Goal: Transaction & Acquisition: Purchase product/service

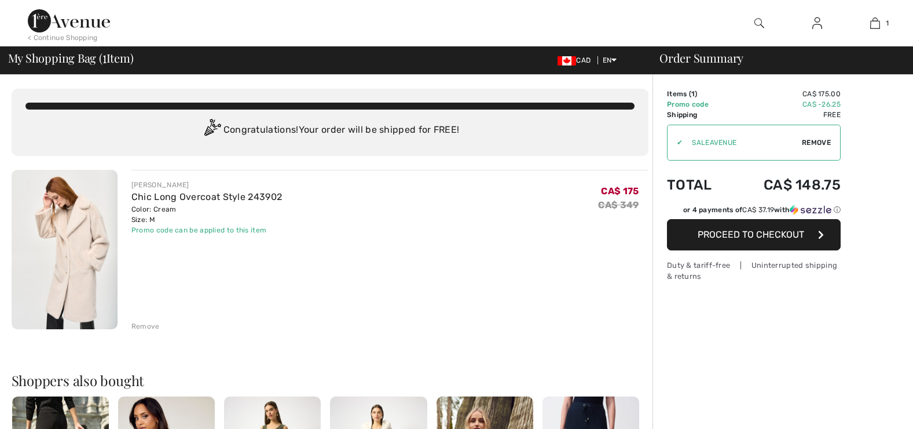
checkbox input "true"
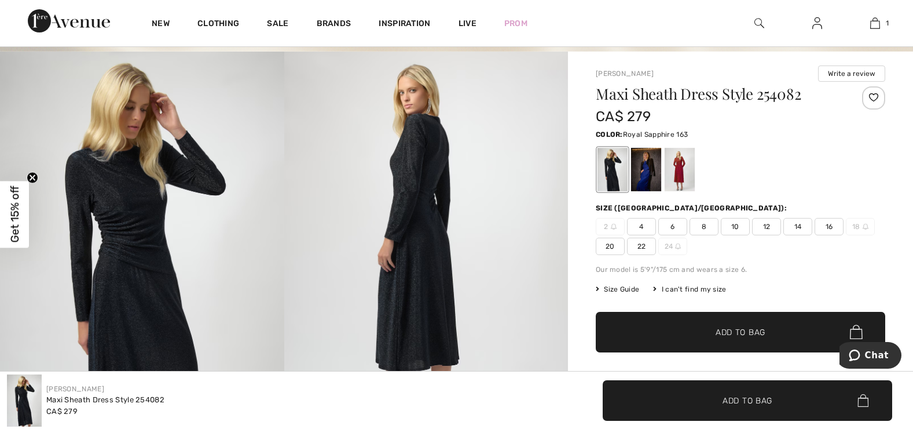
click at [643, 174] on div at bounding box center [646, 169] width 30 height 43
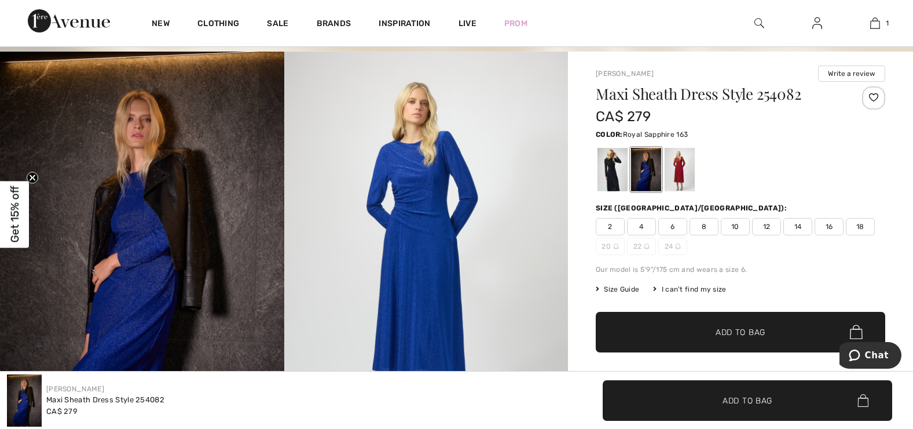
click at [624, 289] on span "Size Guide" at bounding box center [617, 289] width 43 height 10
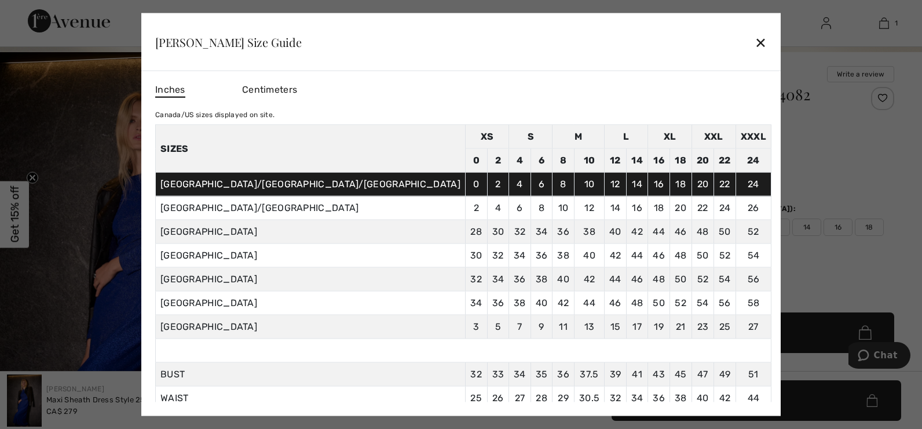
click at [552, 182] on td "8" at bounding box center [563, 184] width 22 height 24
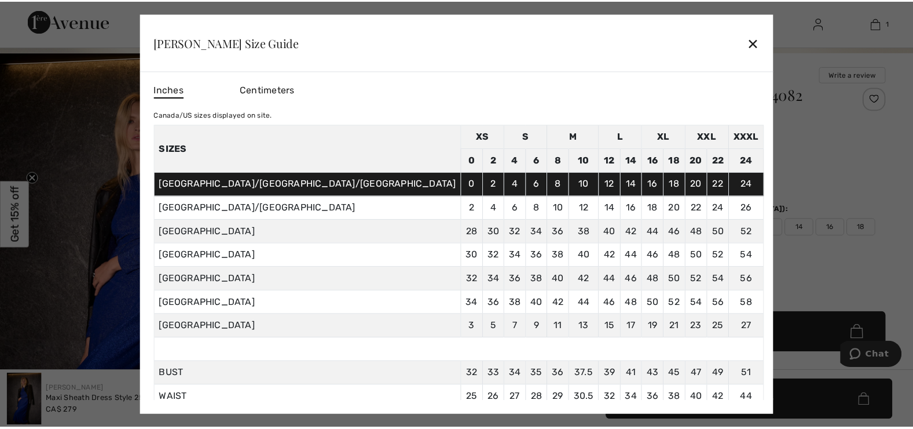
scroll to position [62, 0]
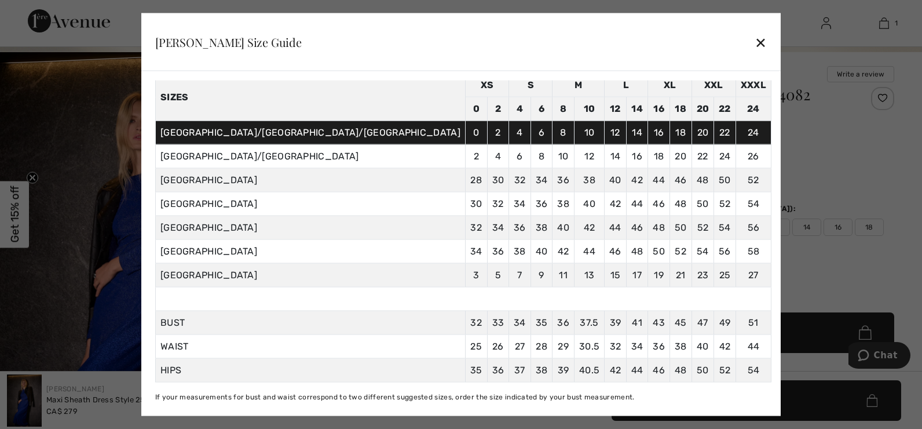
click at [755, 42] on div "✕" at bounding box center [761, 42] width 12 height 24
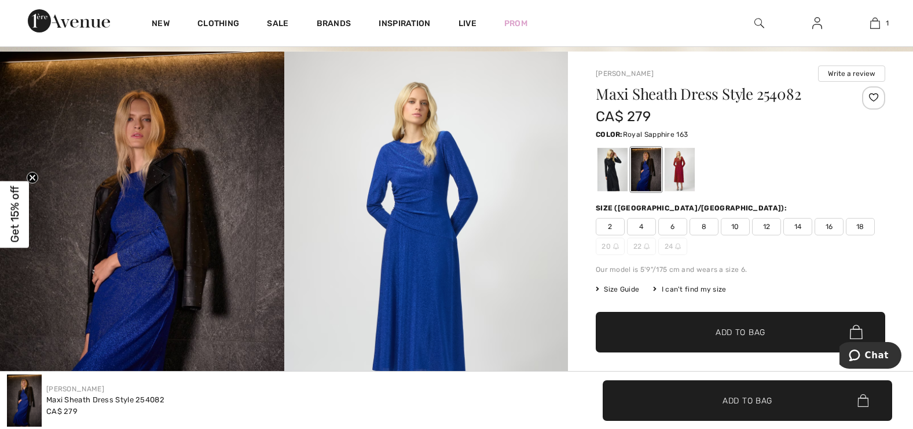
click at [735, 225] on span "10" at bounding box center [735, 226] width 29 height 17
click at [756, 328] on span "Add to Bag" at bounding box center [741, 331] width 50 height 12
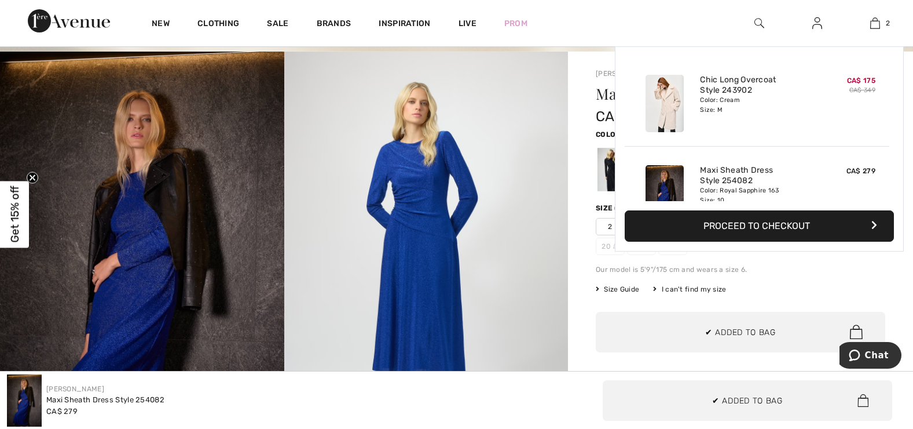
scroll to position [0, 0]
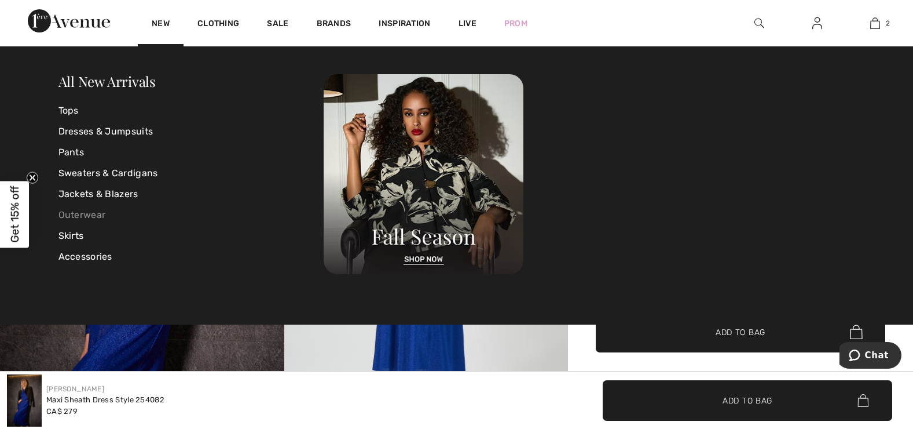
click at [94, 214] on link "Outerwear" at bounding box center [191, 214] width 266 height 21
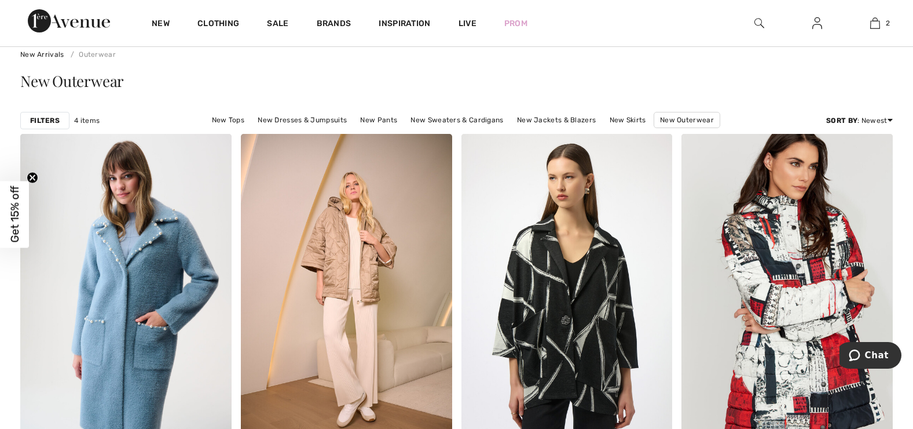
scroll to position [92, 0]
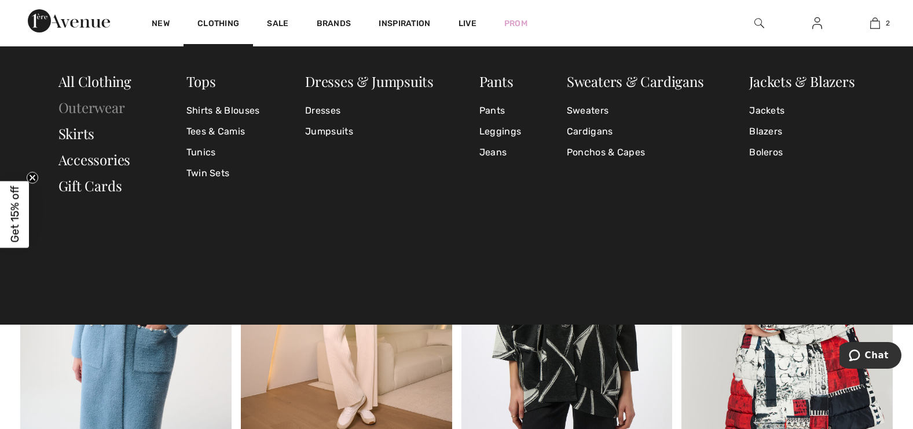
click at [105, 111] on link "Outerwear" at bounding box center [91, 107] width 67 height 19
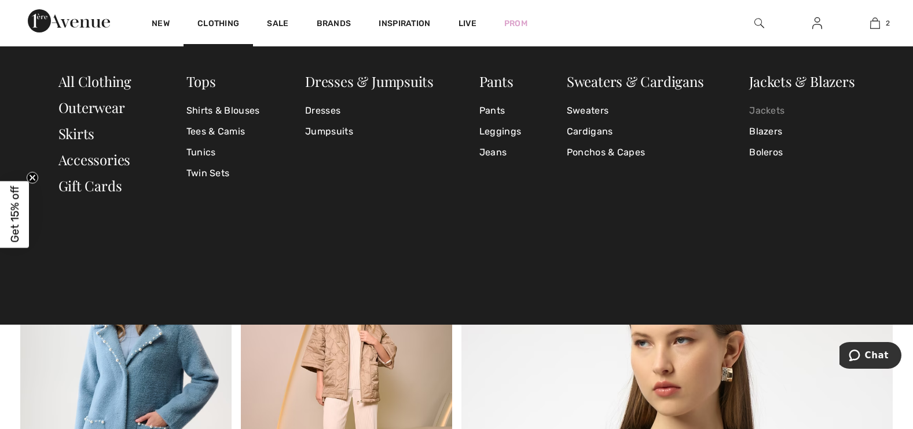
click at [767, 115] on link "Jackets" at bounding box center [801, 110] width 105 height 21
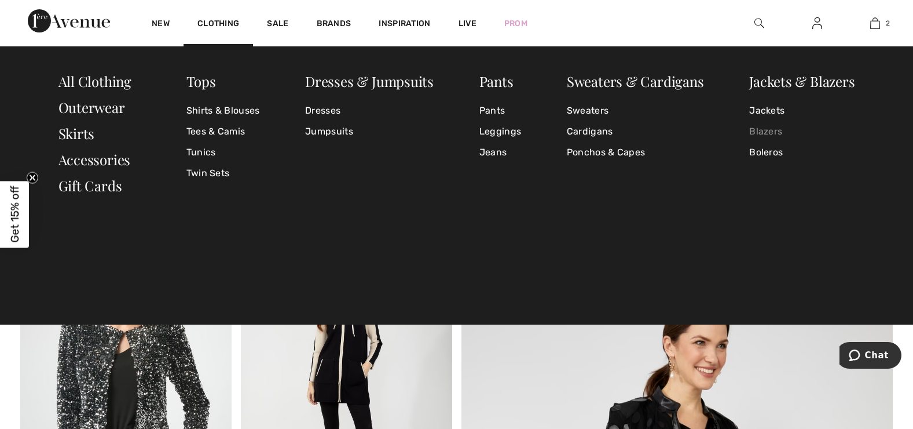
click at [772, 127] on link "Blazers" at bounding box center [801, 131] width 105 height 21
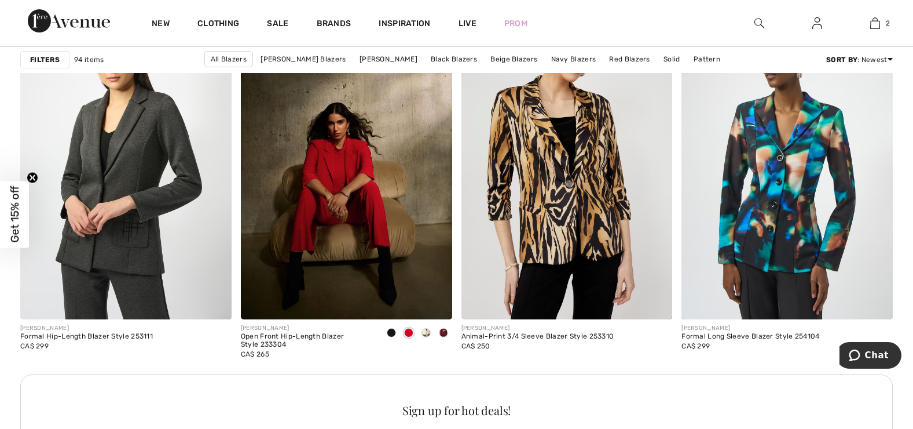
scroll to position [1351, 0]
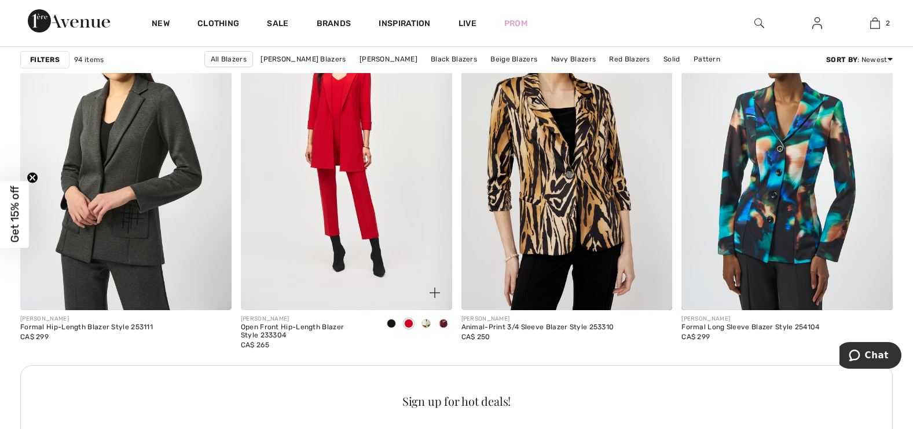
click at [352, 233] on img at bounding box center [346, 151] width 211 height 317
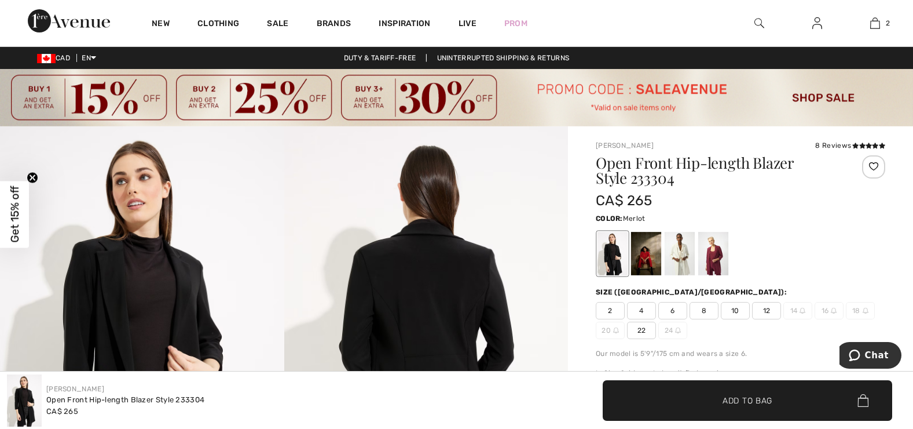
click at [713, 253] on div at bounding box center [713, 253] width 30 height 43
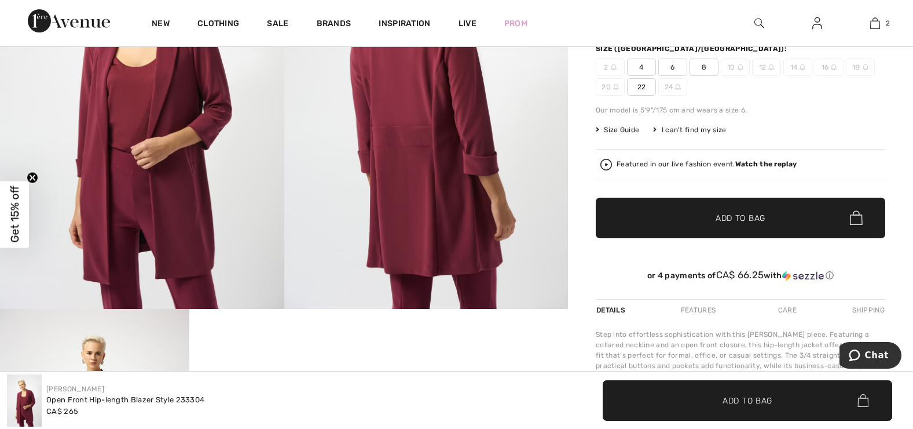
scroll to position [325, 0]
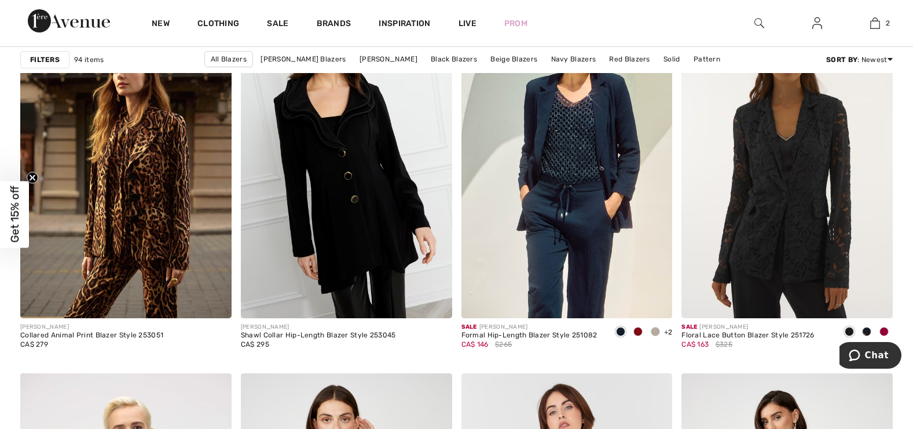
scroll to position [3893, 0]
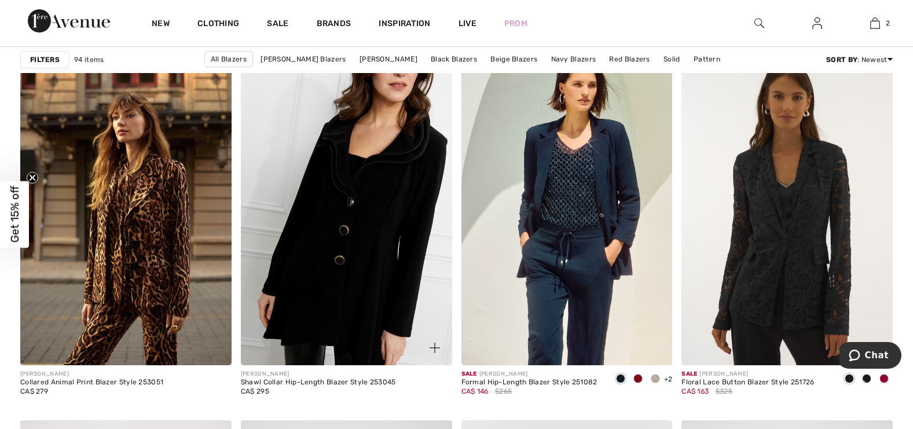
click at [363, 219] on img at bounding box center [346, 205] width 211 height 317
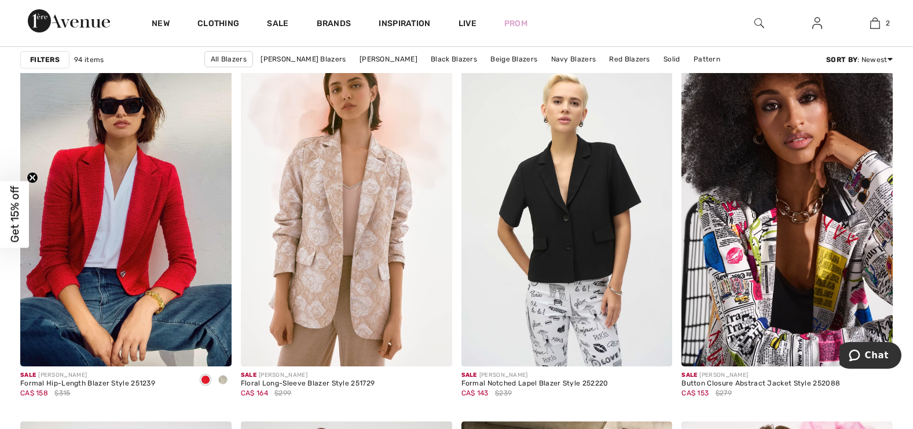
scroll to position [4787, 0]
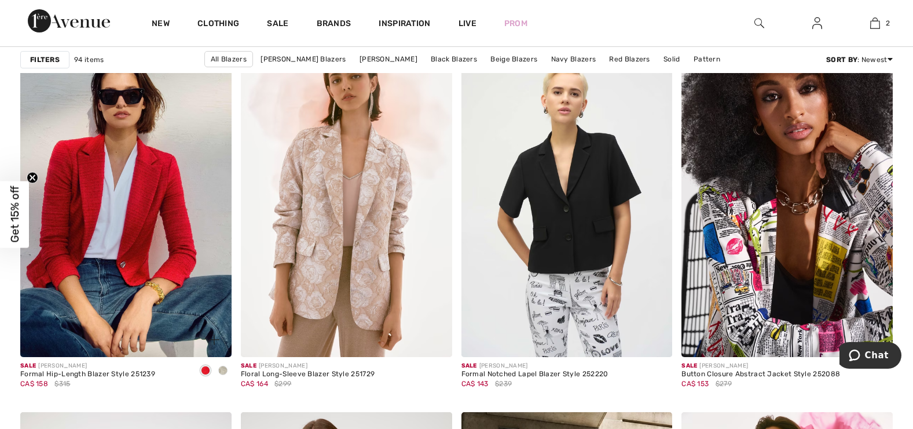
click at [223, 372] on span at bounding box center [222, 369] width 9 height 9
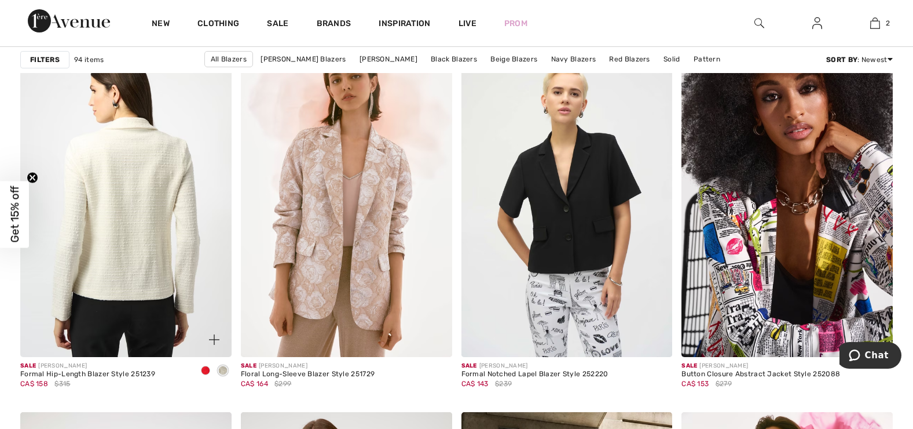
click at [167, 261] on img at bounding box center [125, 198] width 211 height 317
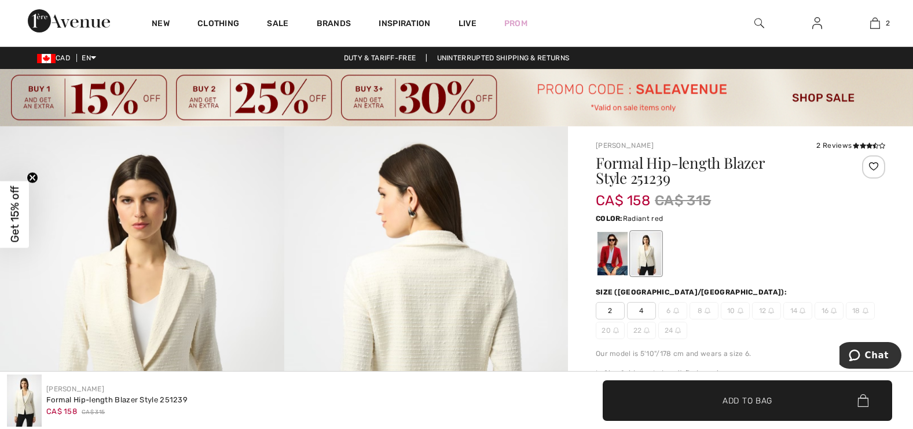
click at [610, 255] on div at bounding box center [613, 253] width 30 height 43
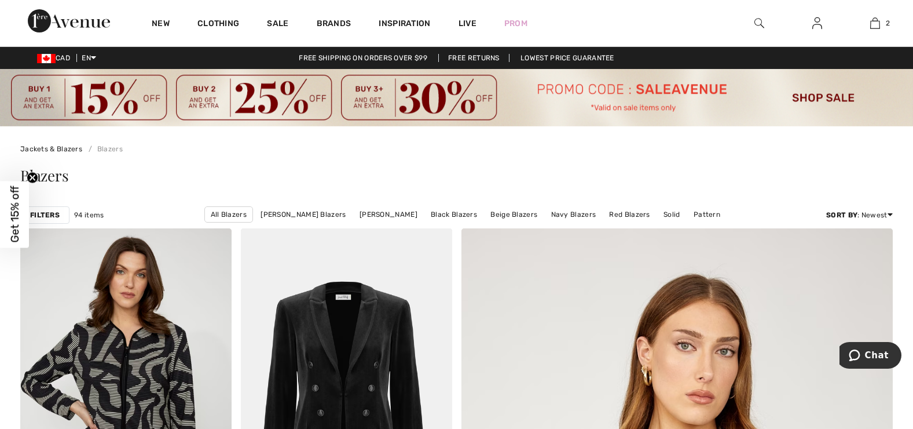
click at [753, 23] on div at bounding box center [759, 23] width 58 height 46
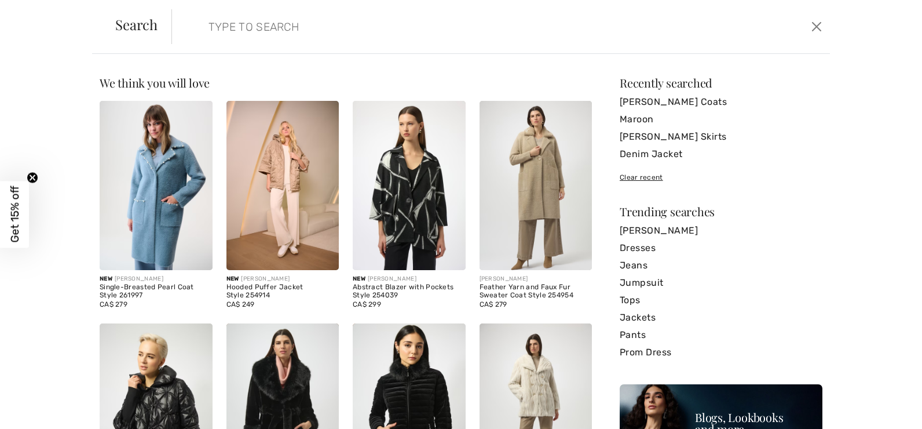
click at [242, 32] on input "search" at bounding box center [428, 26] width 456 height 35
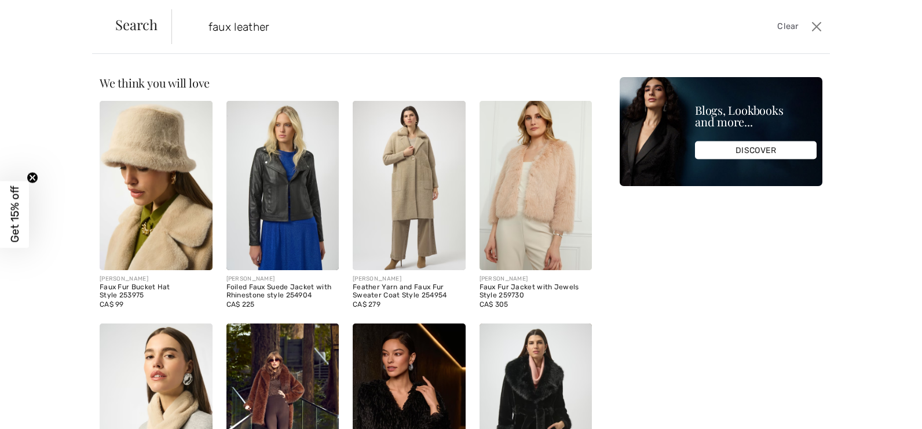
type input "faux leather"
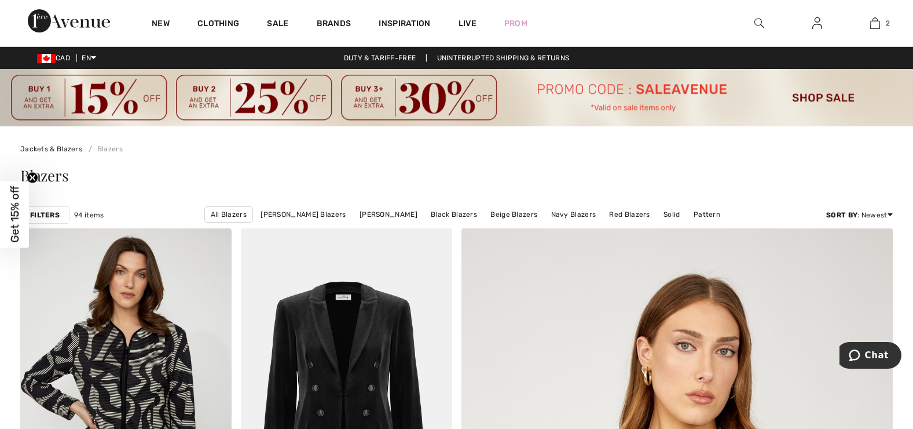
click at [757, 23] on img at bounding box center [760, 23] width 10 height 14
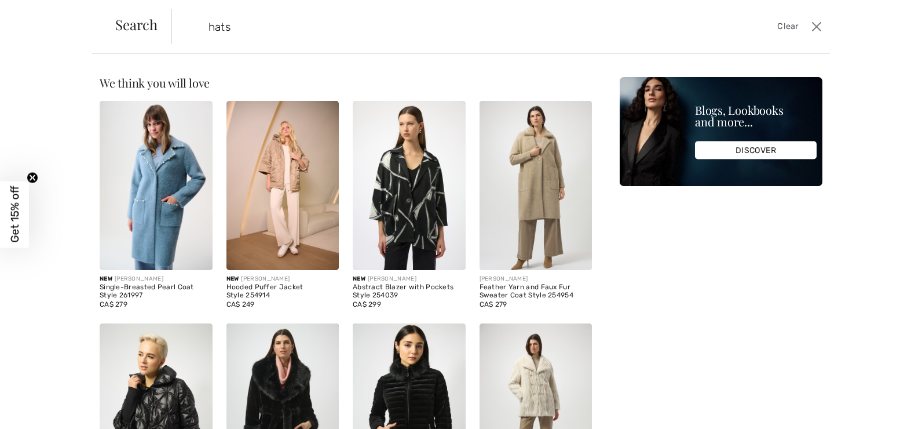
type input "hats"
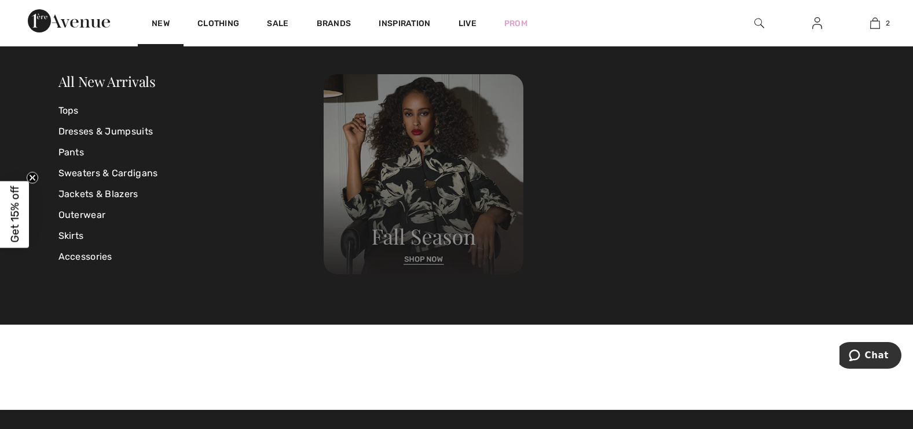
click at [422, 257] on img at bounding box center [424, 174] width 200 height 200
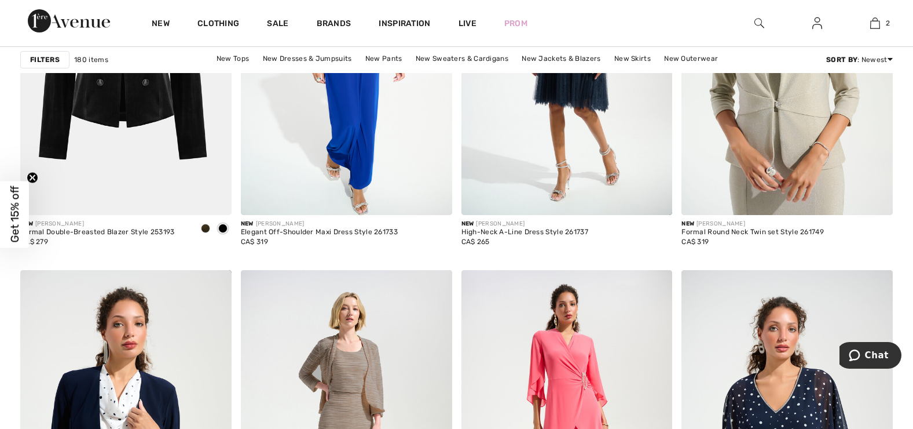
scroll to position [4668, 0]
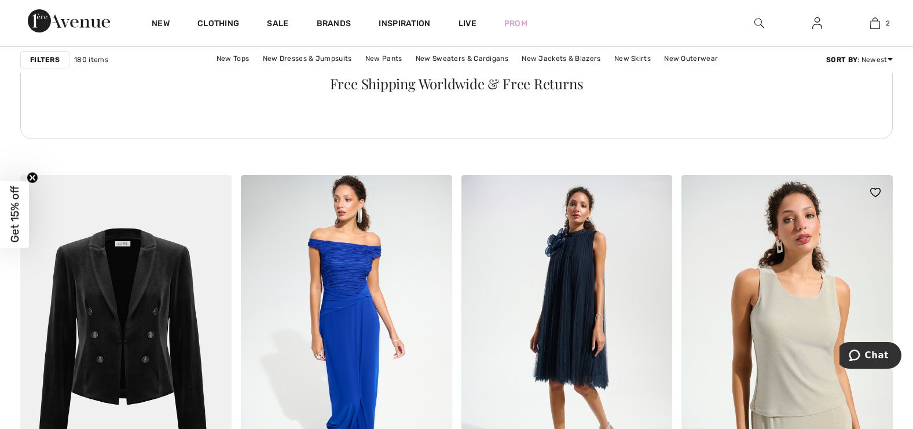
click at [813, 316] on img at bounding box center [787, 333] width 211 height 317
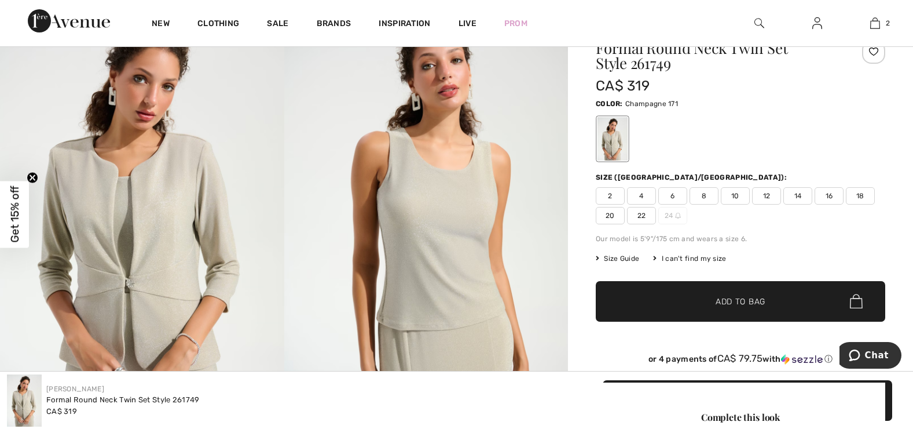
scroll to position [64, 0]
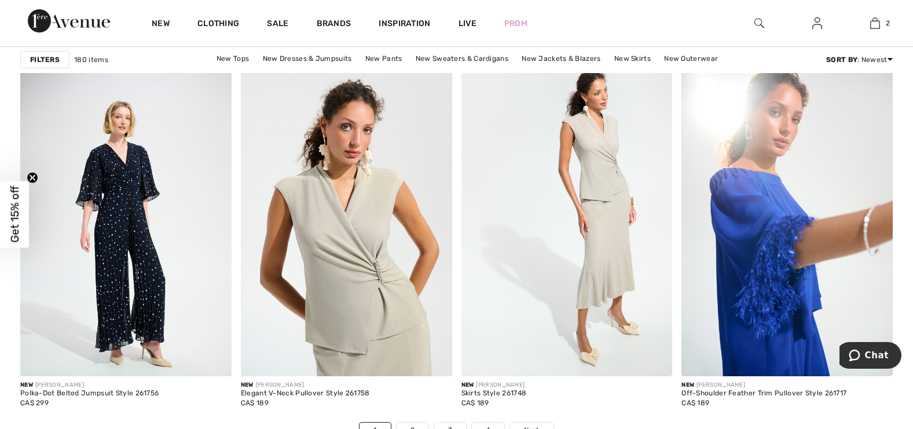
scroll to position [5611, 0]
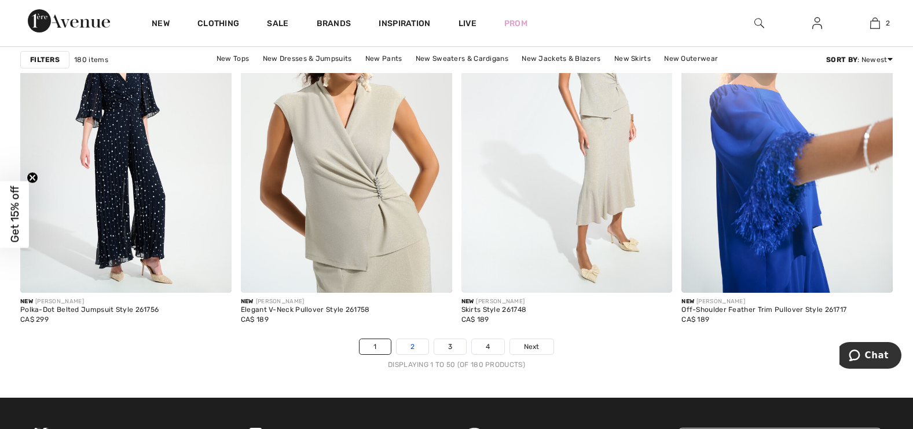
click at [407, 346] on link "2" at bounding box center [413, 346] width 32 height 15
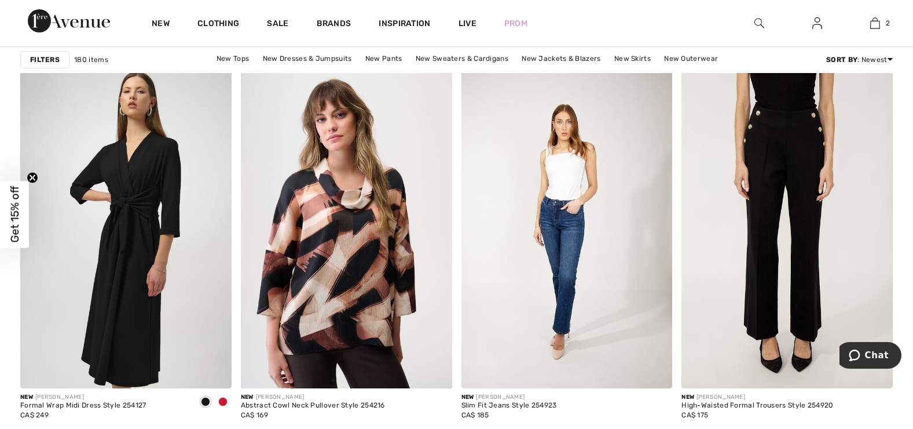
scroll to position [2265, 0]
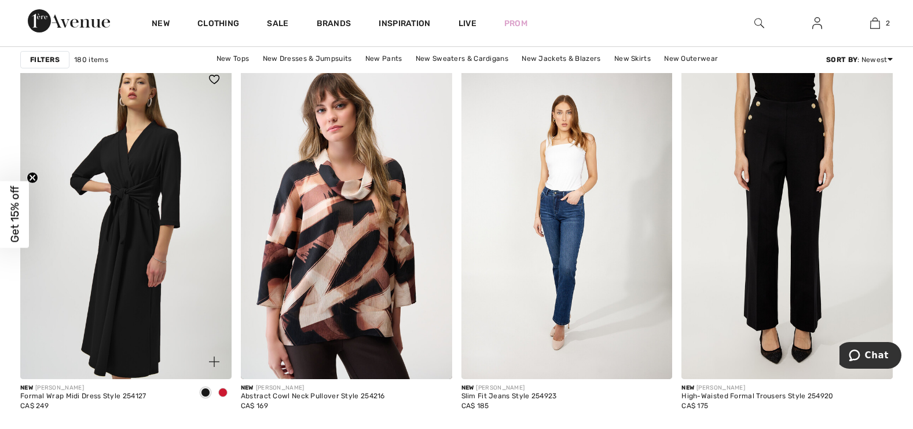
click at [224, 391] on span at bounding box center [222, 391] width 9 height 9
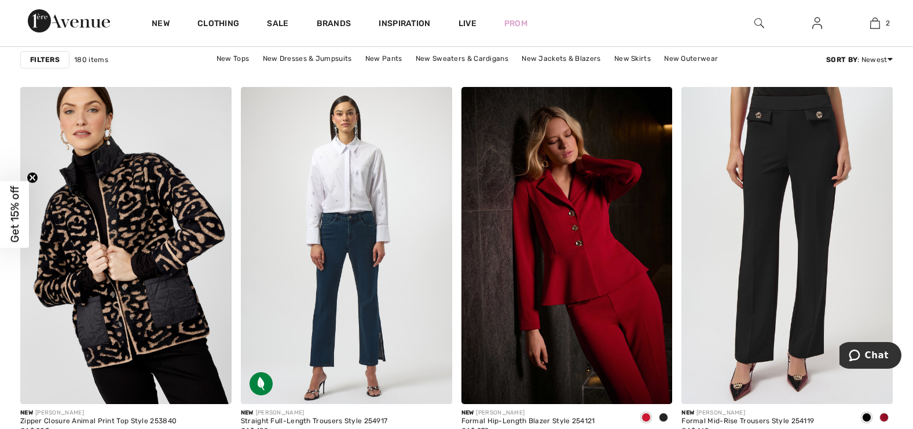
scroll to position [5583, 0]
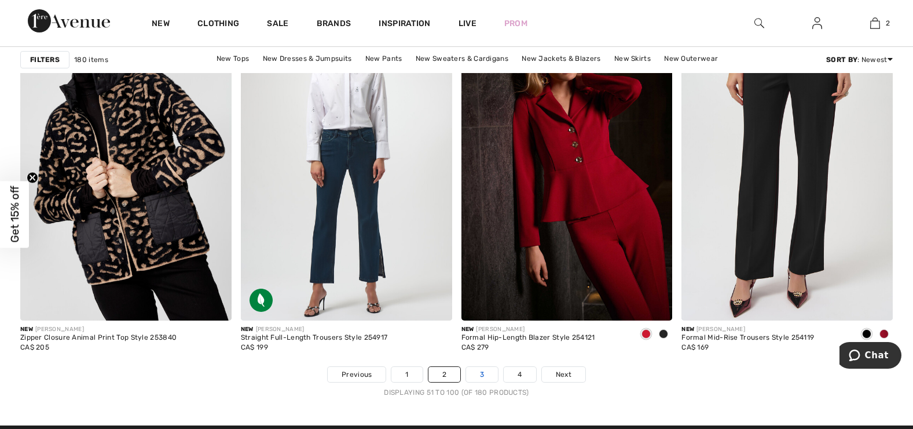
click at [484, 367] on link "3" at bounding box center [482, 374] width 32 height 15
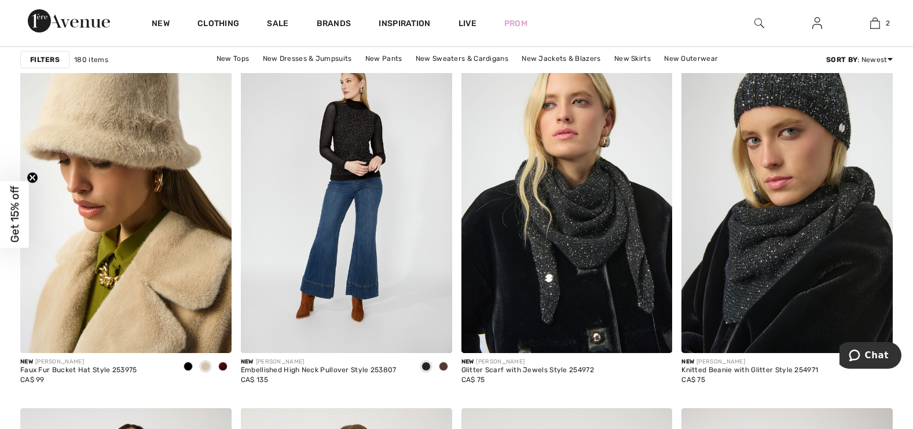
scroll to position [961, 0]
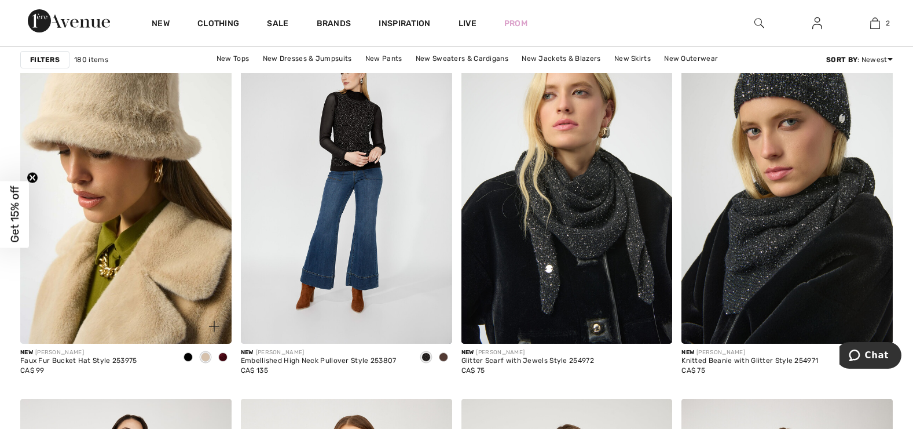
click at [205, 360] on span at bounding box center [205, 356] width 9 height 9
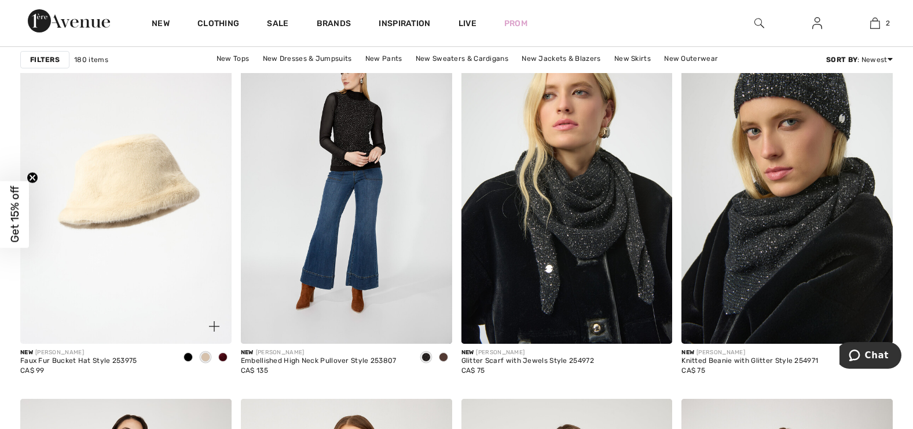
click at [138, 217] on img at bounding box center [125, 185] width 211 height 317
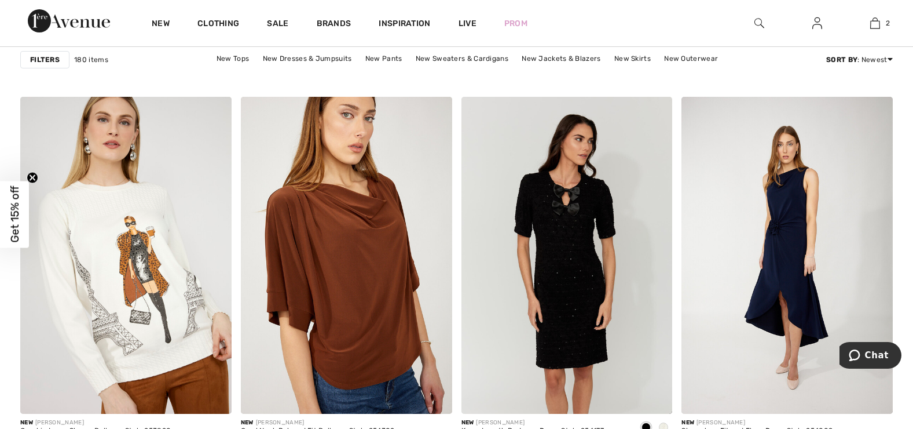
scroll to position [5564, 0]
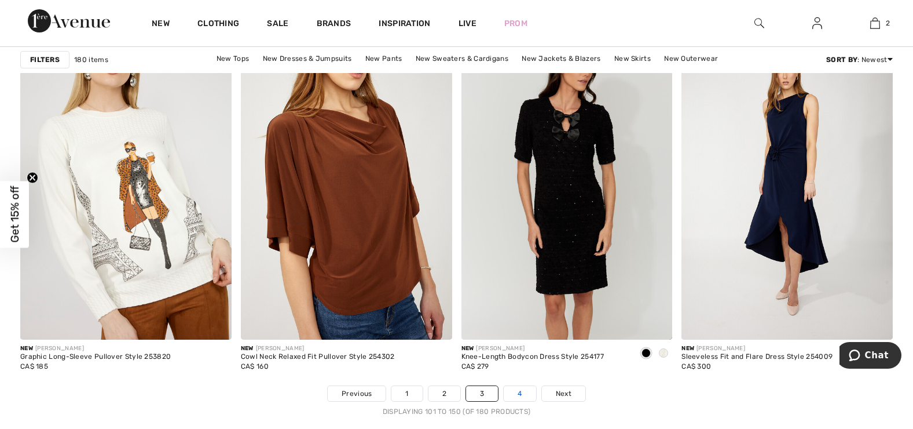
click at [517, 392] on link "4" at bounding box center [520, 393] width 32 height 15
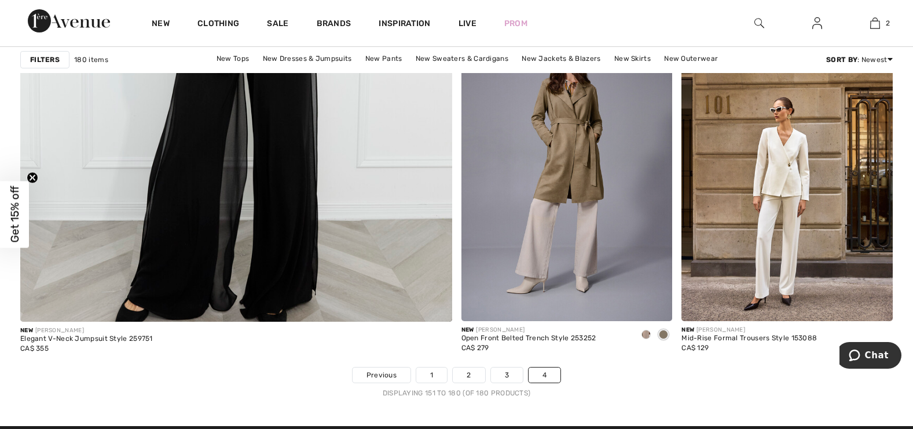
scroll to position [3587, 0]
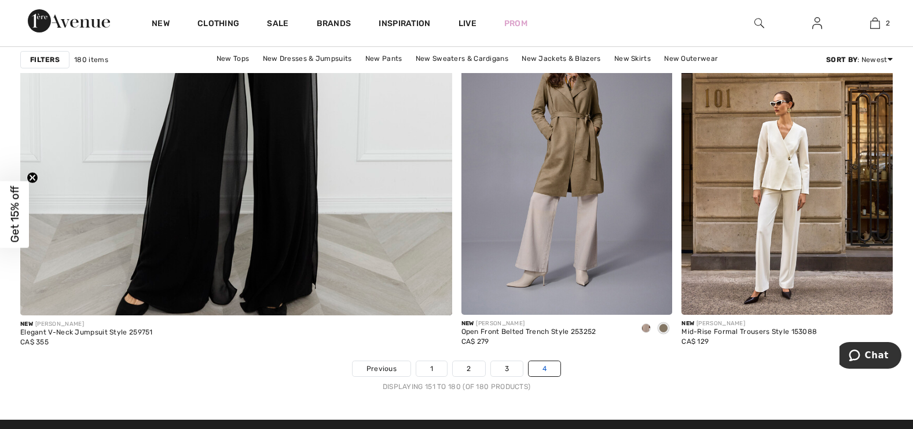
click at [540, 371] on link "4" at bounding box center [545, 368] width 32 height 15
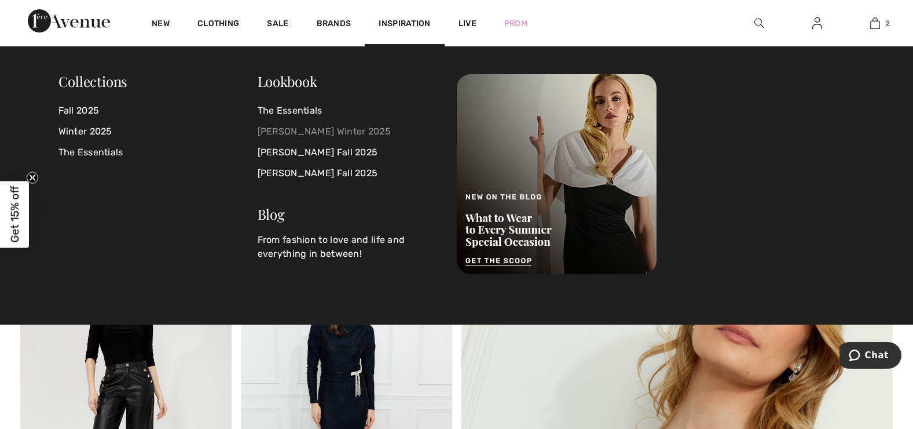
click at [350, 129] on link "[PERSON_NAME] Winter 2025" at bounding box center [350, 131] width 185 height 21
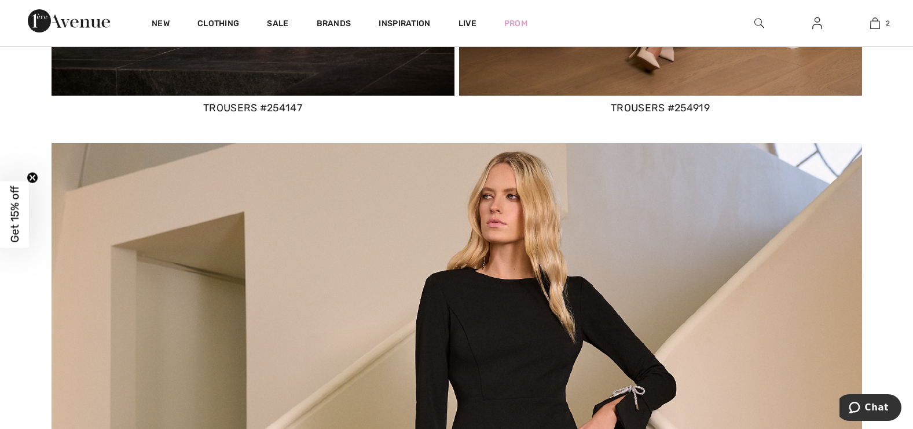
scroll to position [5436, 0]
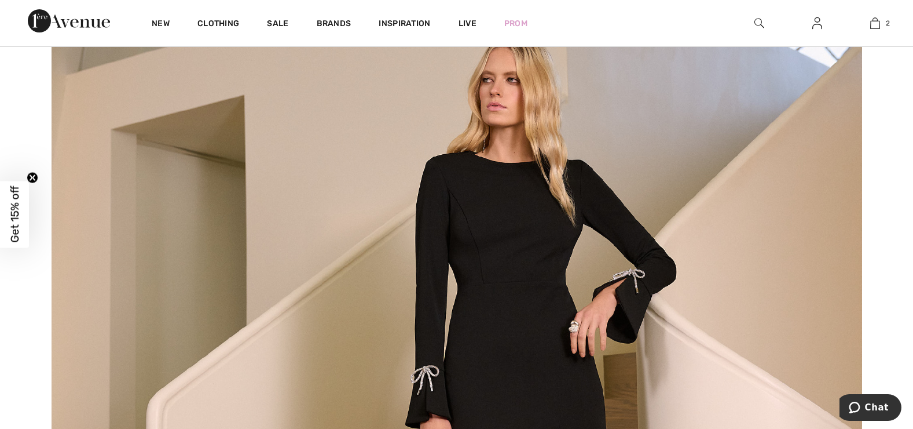
click at [537, 211] on img at bounding box center [457, 267] width 811 height 481
click at [541, 323] on img at bounding box center [457, 267] width 811 height 481
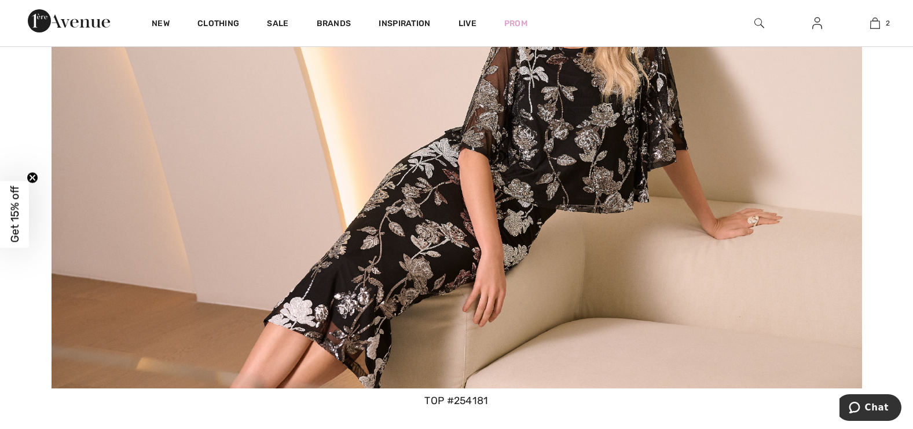
scroll to position [3460, 0]
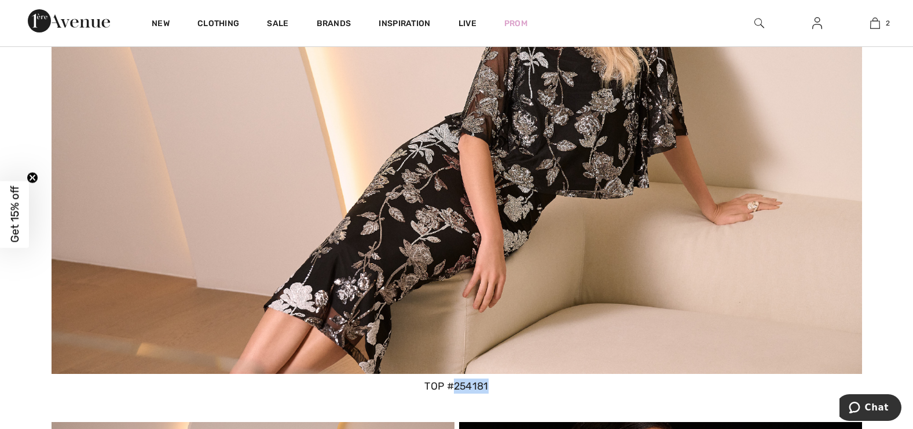
drag, startPoint x: 454, startPoint y: 386, endPoint x: 488, endPoint y: 389, distance: 33.7
click at [488, 389] on div "top #254181" at bounding box center [457, 385] width 811 height 15
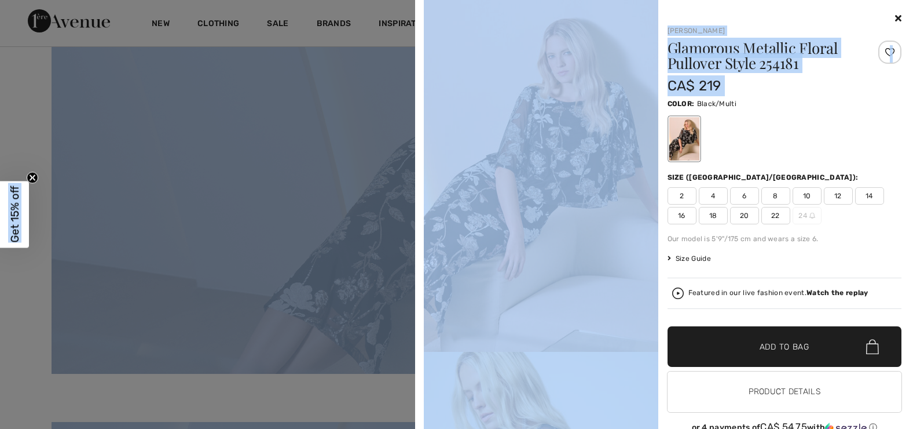
drag, startPoint x: 904, startPoint y: 42, endPoint x: 921, endPoint y: 136, distance: 96.0
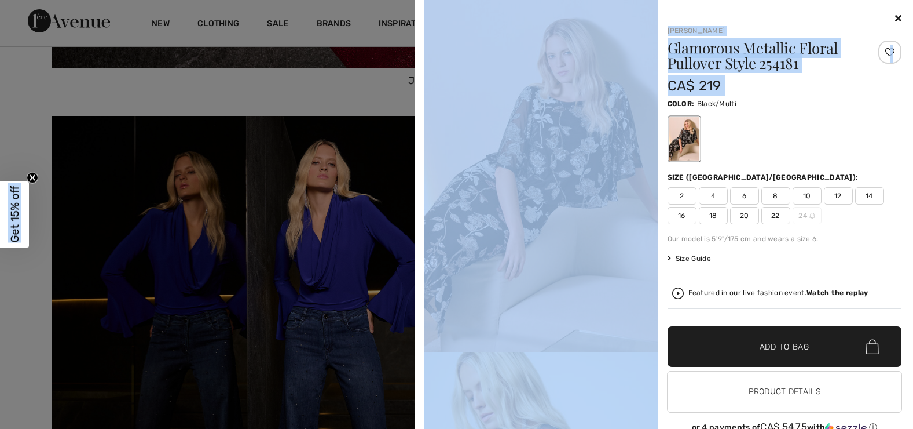
scroll to position [25, 0]
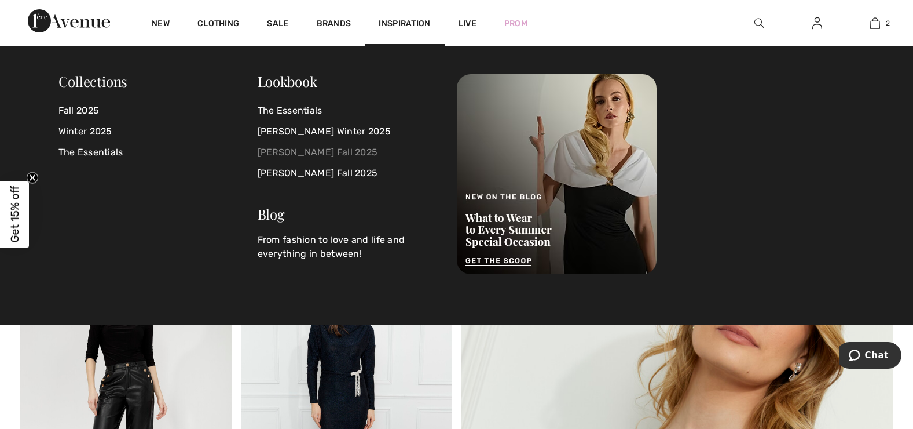
click at [335, 154] on link "[PERSON_NAME] Fall 2025" at bounding box center [350, 152] width 185 height 21
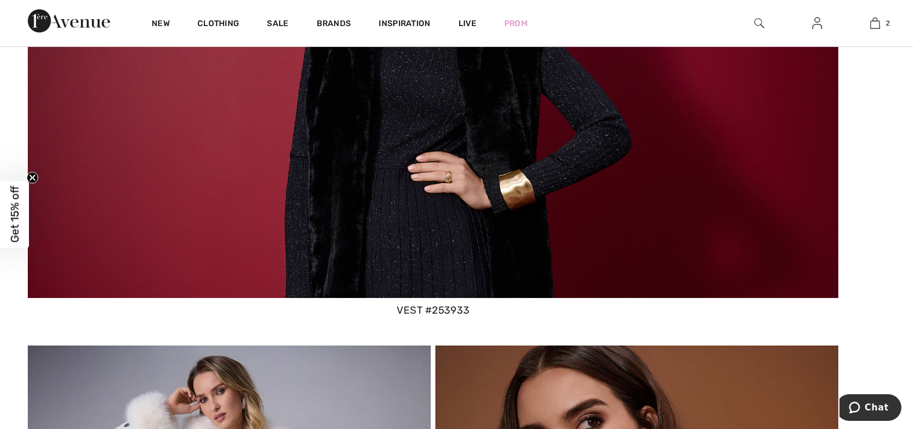
scroll to position [3253, 0]
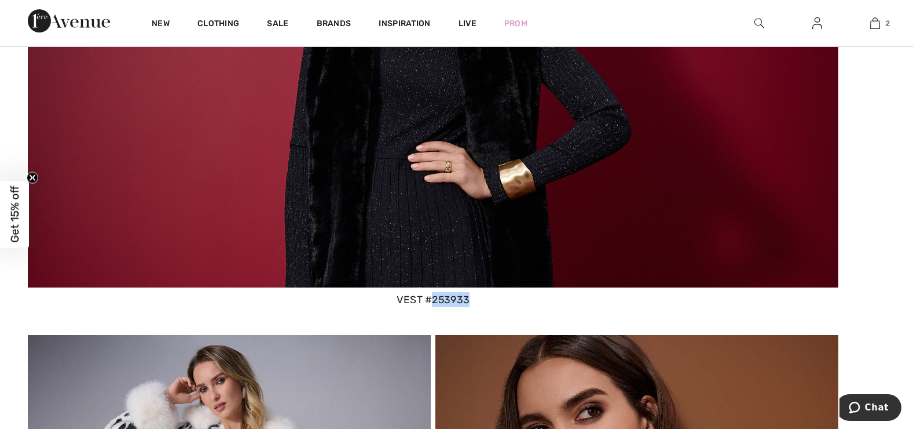
drag, startPoint x: 434, startPoint y: 301, endPoint x: 473, endPoint y: 305, distance: 39.5
click at [473, 305] on div "vest #253933" at bounding box center [433, 299] width 811 height 15
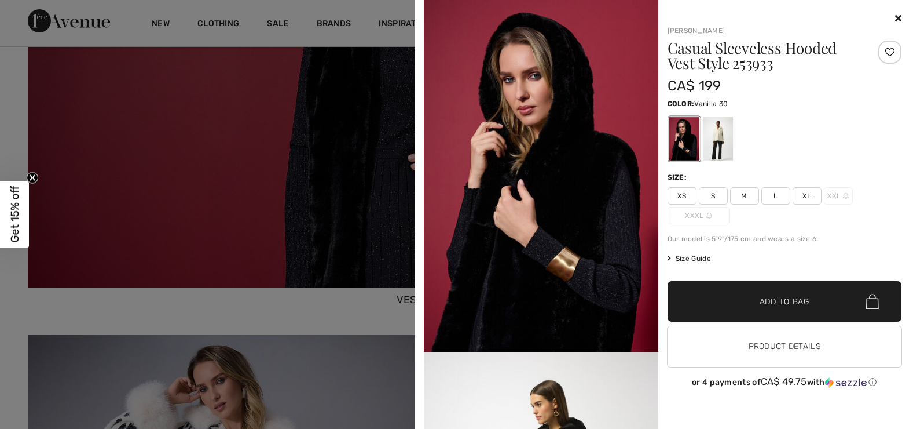
click at [719, 138] on div at bounding box center [717, 138] width 30 height 43
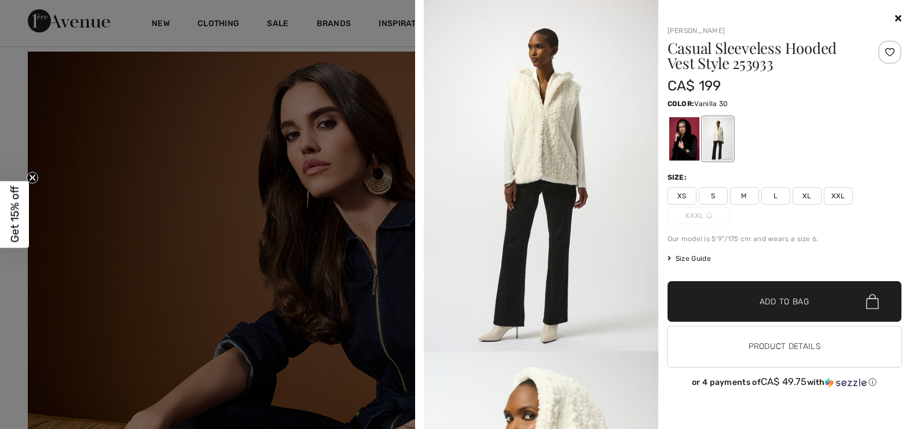
scroll to position [3998, 0]
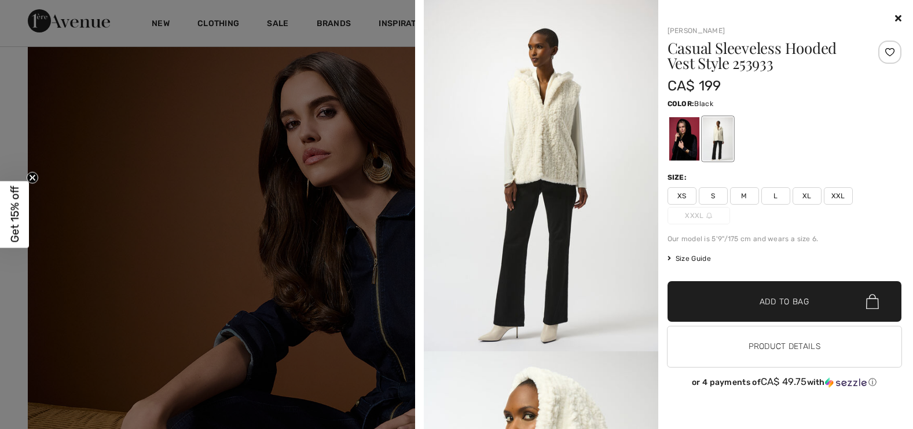
click at [681, 146] on div at bounding box center [684, 138] width 30 height 43
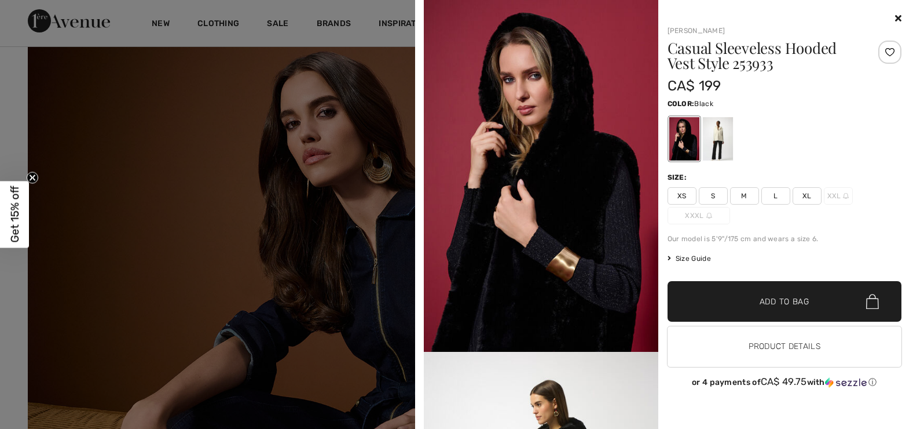
click at [894, 13] on div at bounding box center [785, 19] width 235 height 14
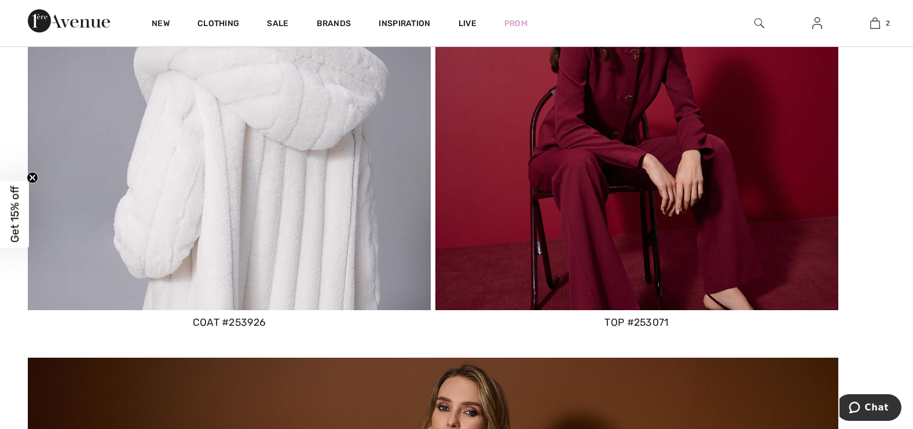
scroll to position [1752, 0]
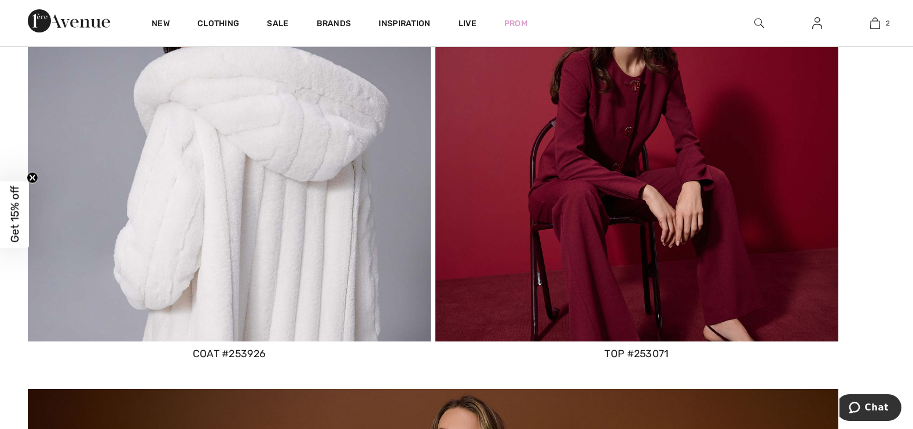
click at [191, 142] on img at bounding box center [229, 139] width 403 height 403
click at [247, 352] on div "coat #253926" at bounding box center [229, 353] width 403 height 15
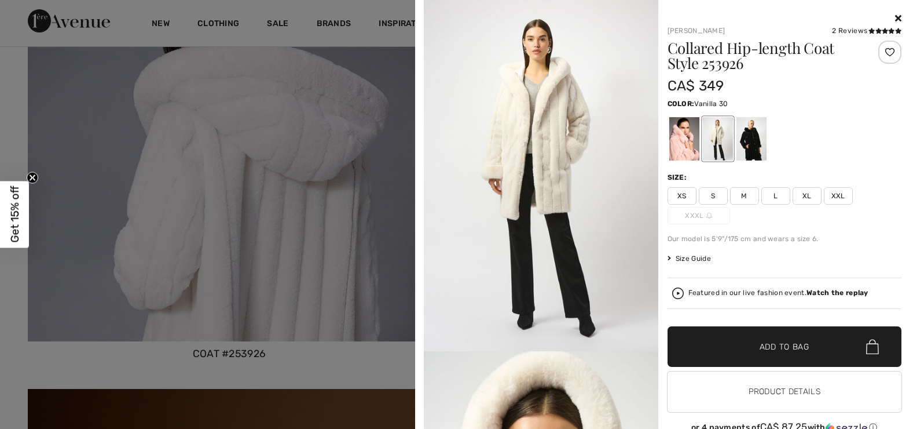
click at [743, 194] on span "M" at bounding box center [744, 195] width 29 height 17
click at [895, 17] on icon at bounding box center [898, 17] width 6 height 9
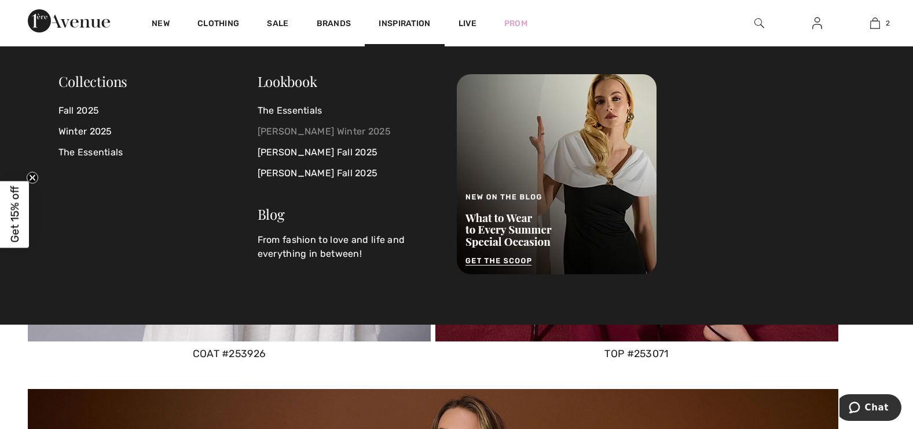
click at [333, 130] on link "[PERSON_NAME] Winter 2025" at bounding box center [350, 131] width 185 height 21
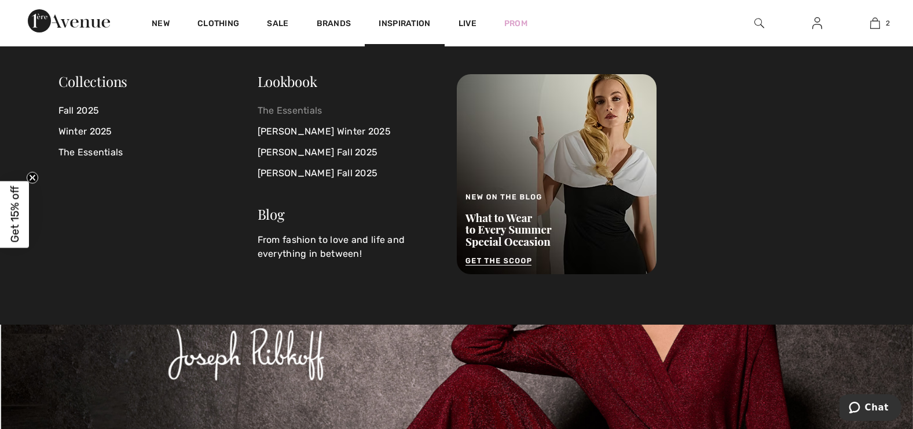
click at [302, 111] on link "The Essentials" at bounding box center [350, 110] width 185 height 21
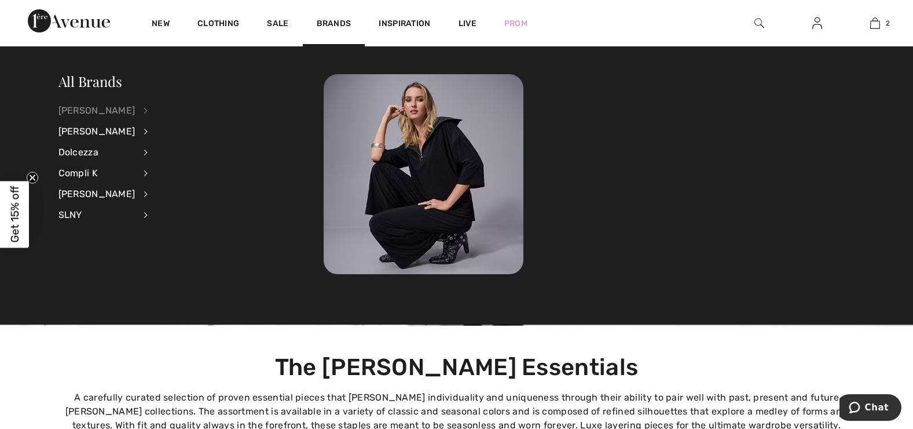
click at [125, 108] on div "[PERSON_NAME]" at bounding box center [96, 110] width 77 height 21
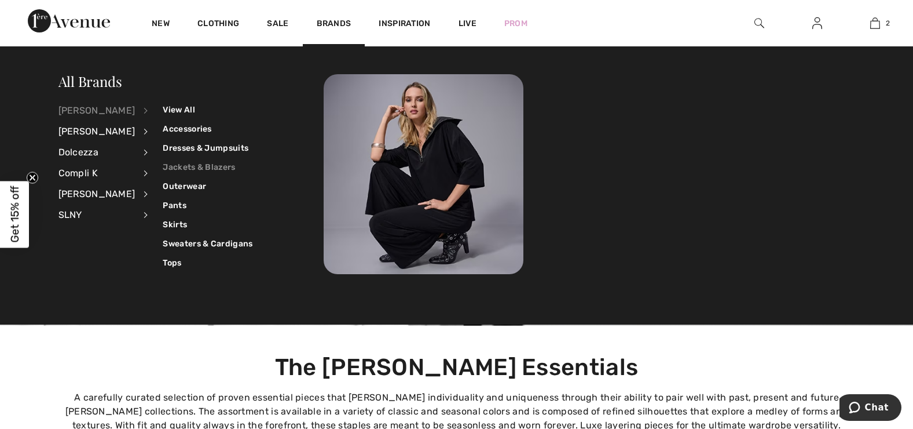
click at [165, 169] on link "Jackets & Blazers" at bounding box center [208, 167] width 90 height 19
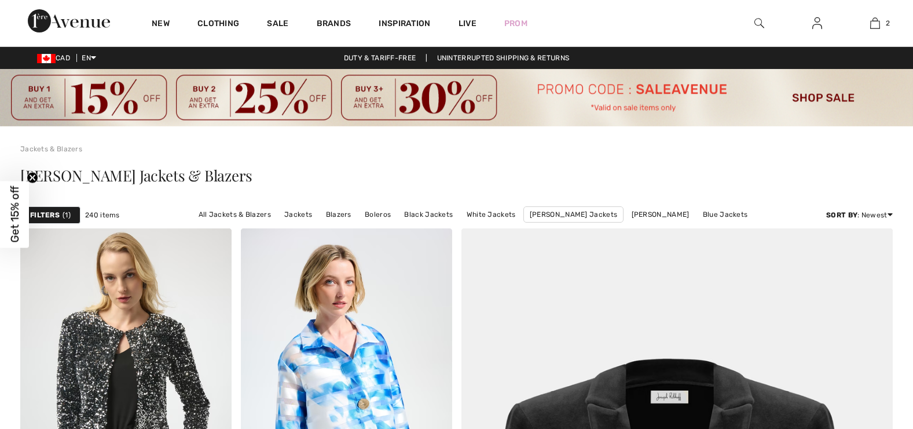
checkbox input "true"
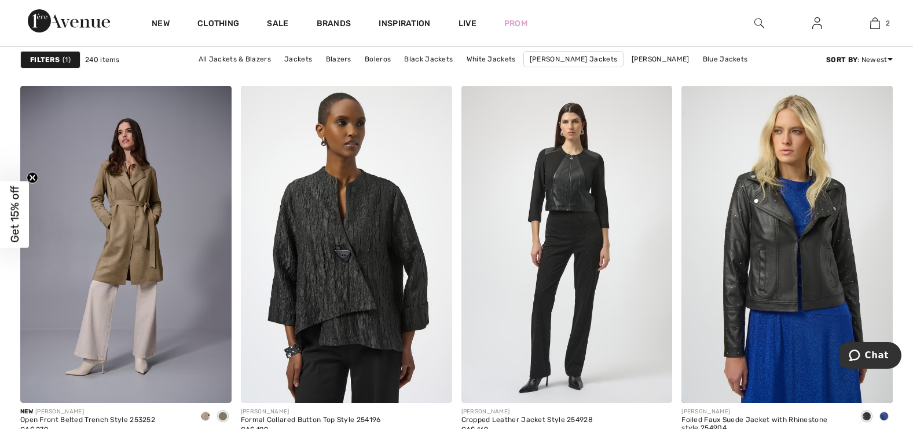
scroll to position [1314, 0]
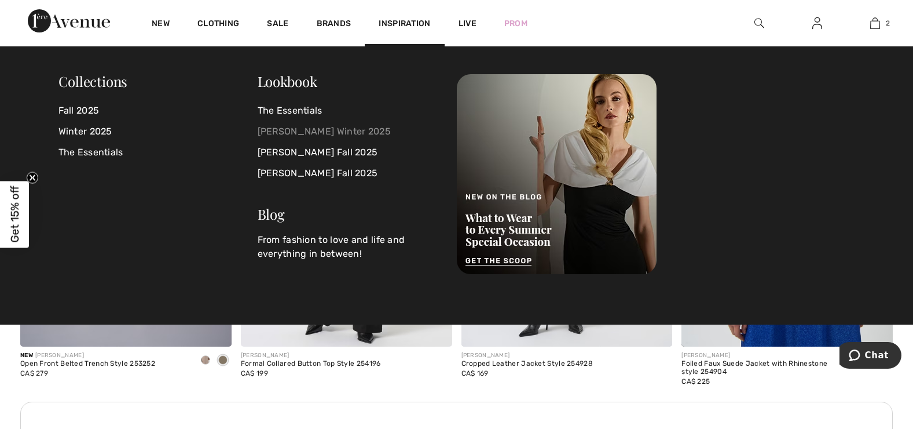
click at [319, 133] on link "[PERSON_NAME] Winter 2025" at bounding box center [350, 131] width 185 height 21
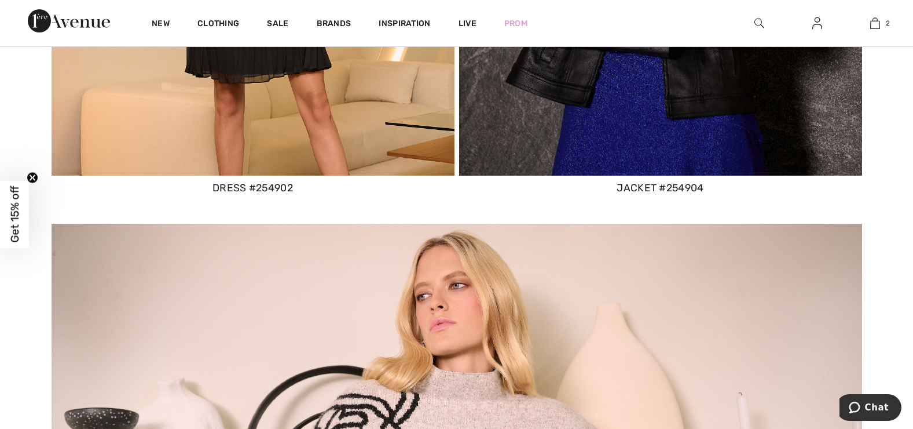
scroll to position [1032, 0]
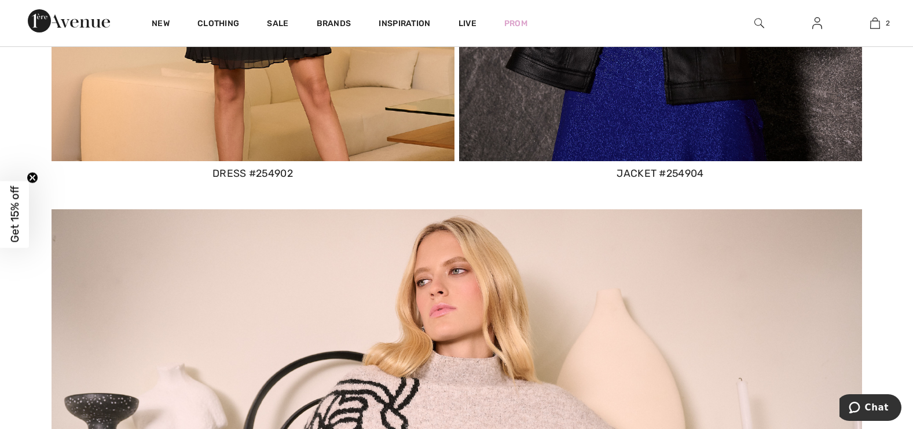
click at [689, 171] on div "Jacket #254904" at bounding box center [660, 173] width 403 height 15
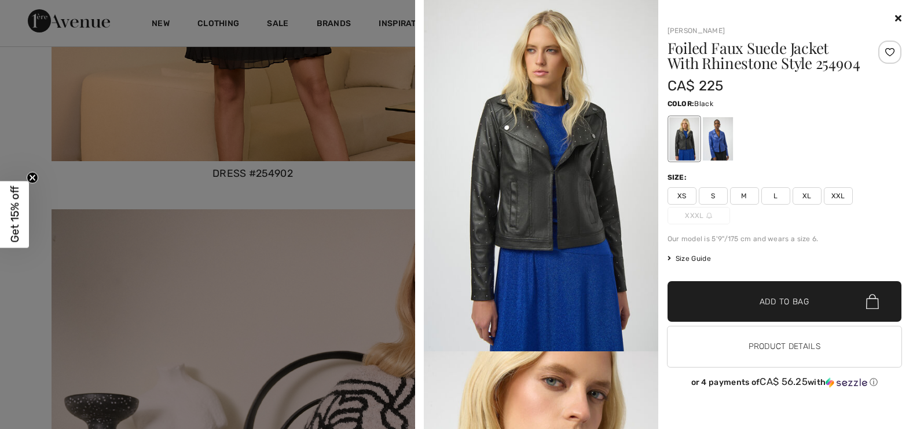
click at [901, 23] on div at bounding box center [785, 19] width 235 height 14
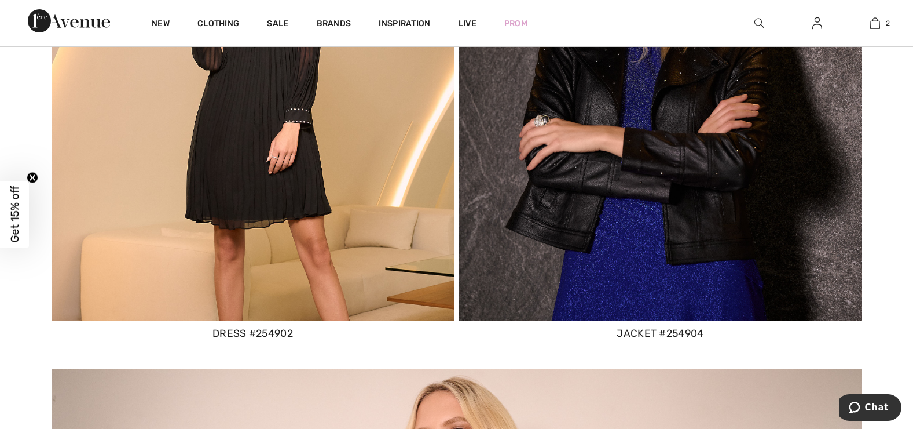
scroll to position [727, 0]
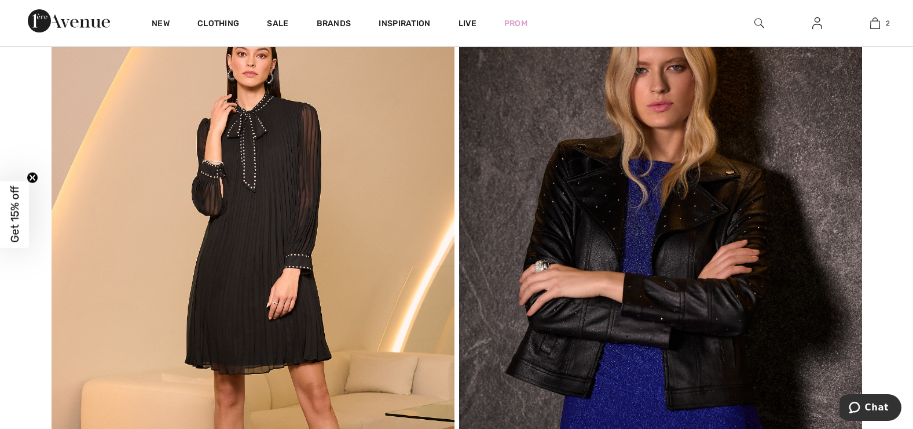
click at [694, 385] on img at bounding box center [660, 227] width 403 height 479
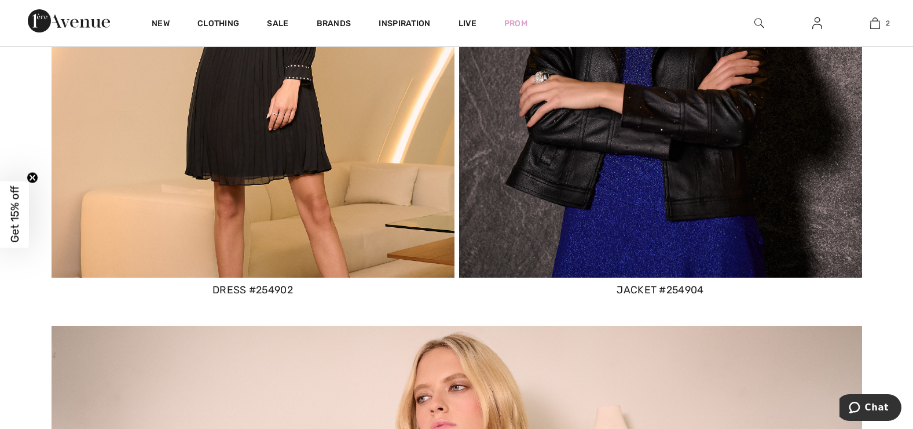
click at [674, 287] on div "Jacket #254904" at bounding box center [660, 289] width 403 height 15
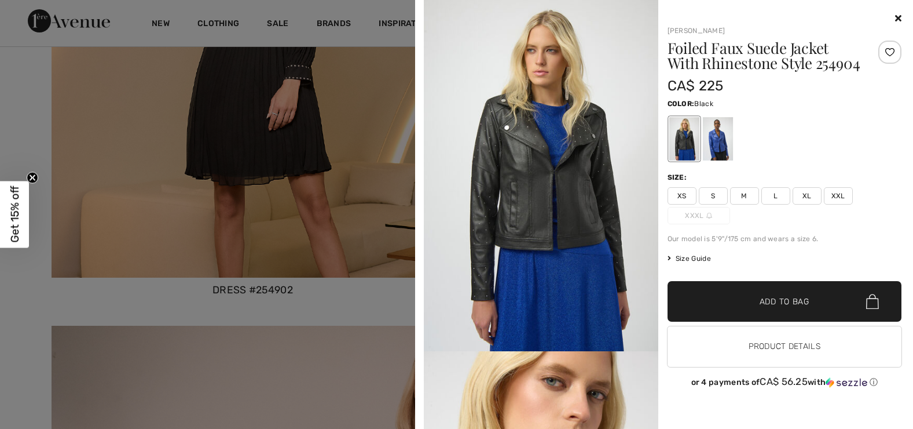
click at [715, 193] on span "S" at bounding box center [713, 195] width 29 height 17
click at [781, 296] on span "Add to Bag" at bounding box center [785, 301] width 50 height 12
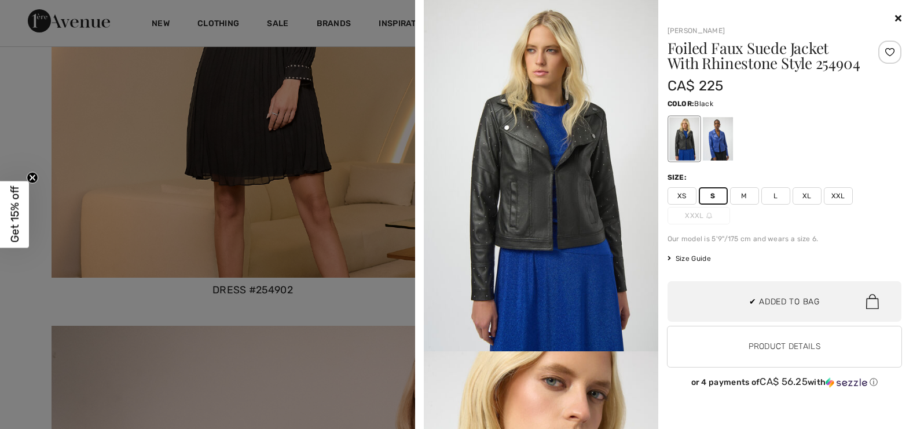
scroll to position [126, 0]
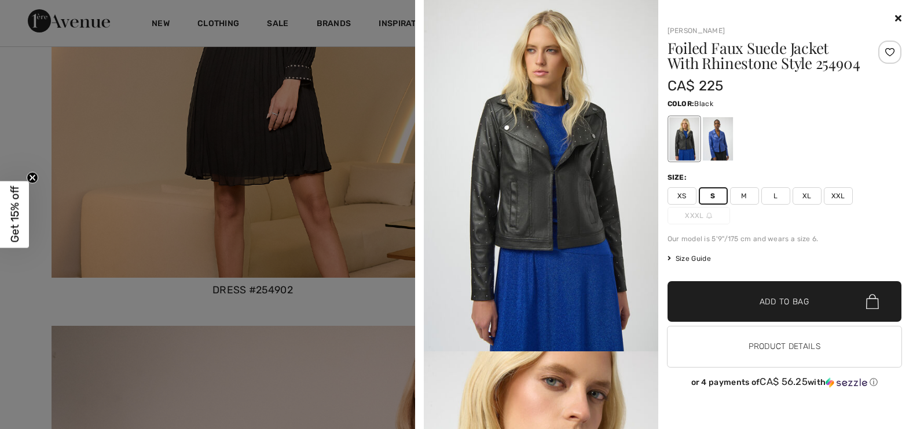
click at [898, 17] on icon at bounding box center [898, 17] width 6 height 9
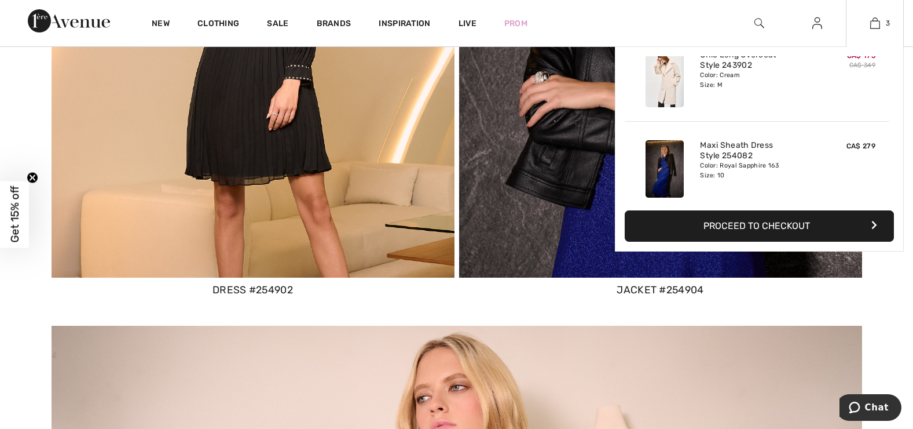
scroll to position [0, 0]
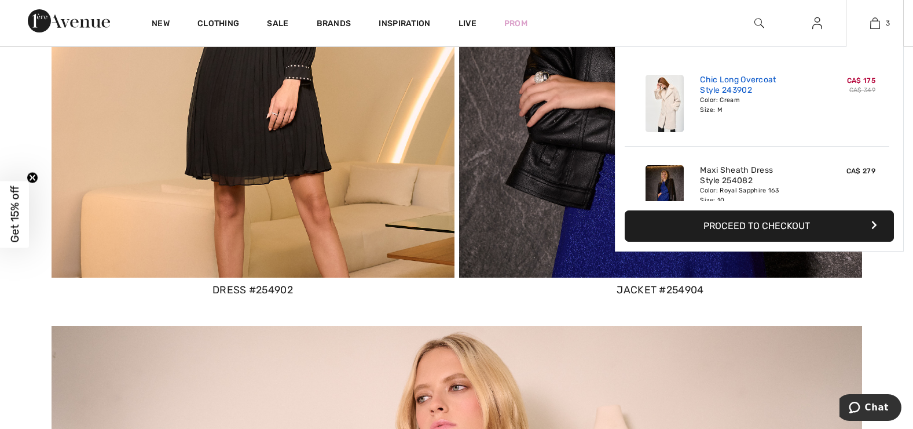
click at [731, 90] on link "Chic Long Overcoat Style 243902" at bounding box center [757, 85] width 114 height 21
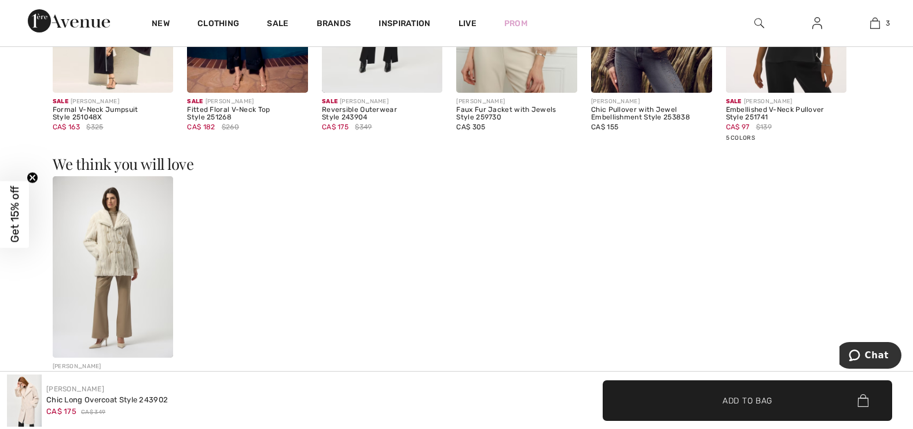
scroll to position [1601, 0]
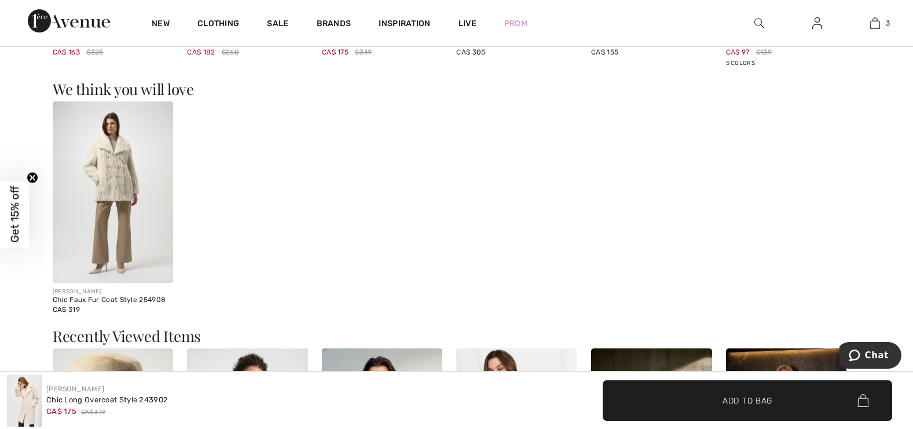
click at [94, 165] on img at bounding box center [113, 191] width 121 height 181
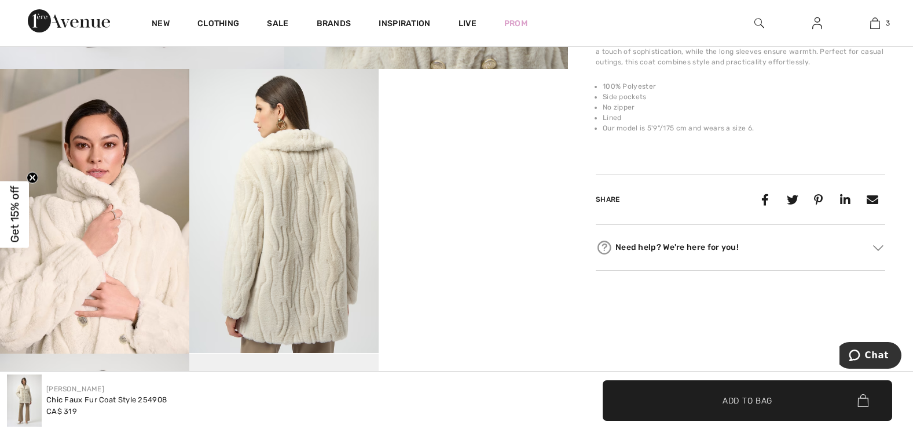
scroll to position [487, 0]
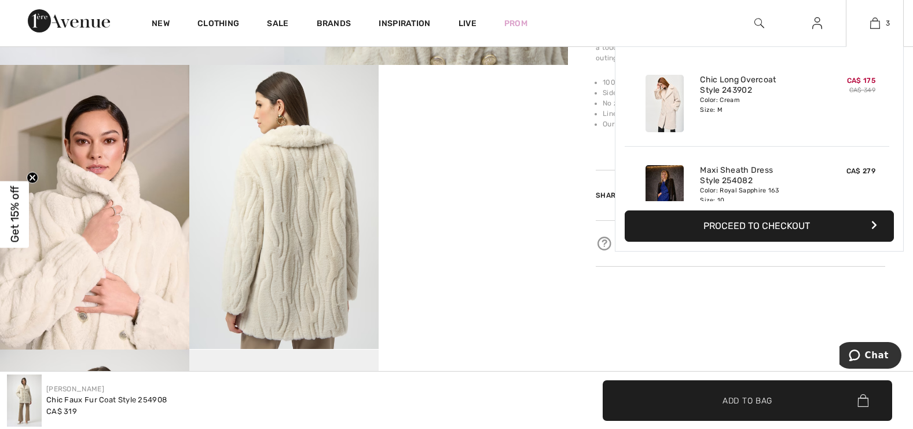
click at [744, 224] on button "Proceed to Checkout" at bounding box center [759, 225] width 269 height 31
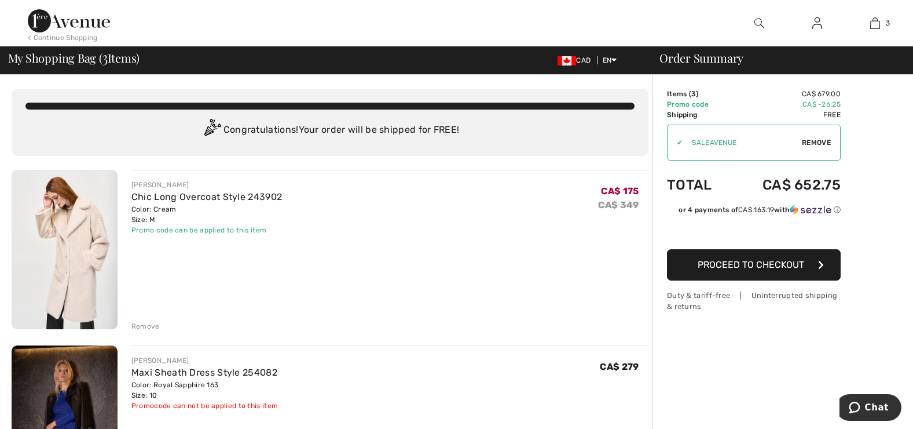
click at [147, 316] on div "[PERSON_NAME] Chic Long Overcoat Style 243902 Color: Cream Size: M Final Sale P…" at bounding box center [389, 251] width 517 height 162
click at [145, 324] on div "Remove" at bounding box center [145, 326] width 28 height 10
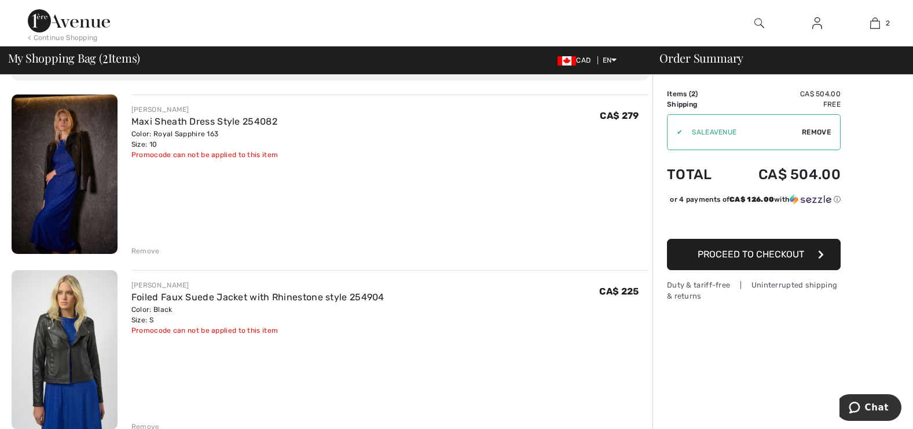
scroll to position [161, 0]
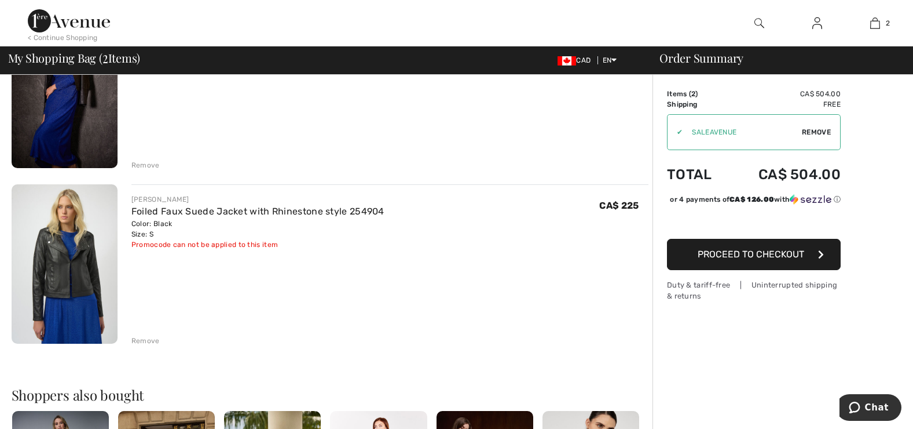
click at [140, 339] on div "Remove" at bounding box center [145, 340] width 28 height 10
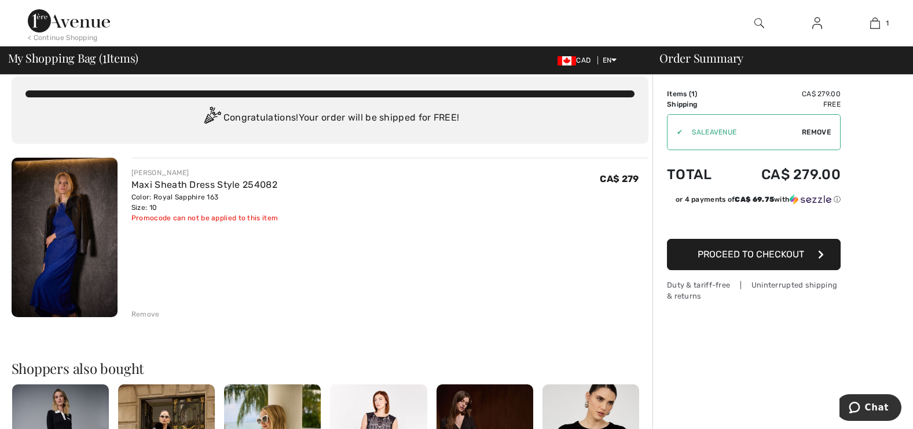
scroll to position [0, 0]
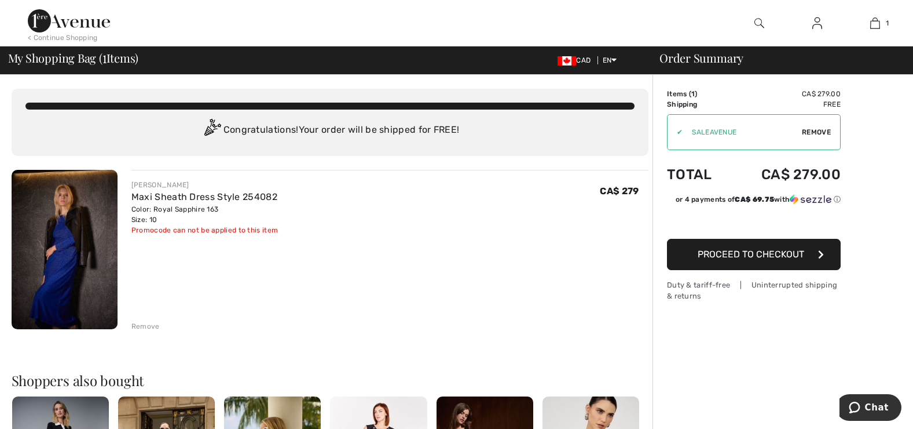
click at [90, 17] on img at bounding box center [69, 20] width 82 height 23
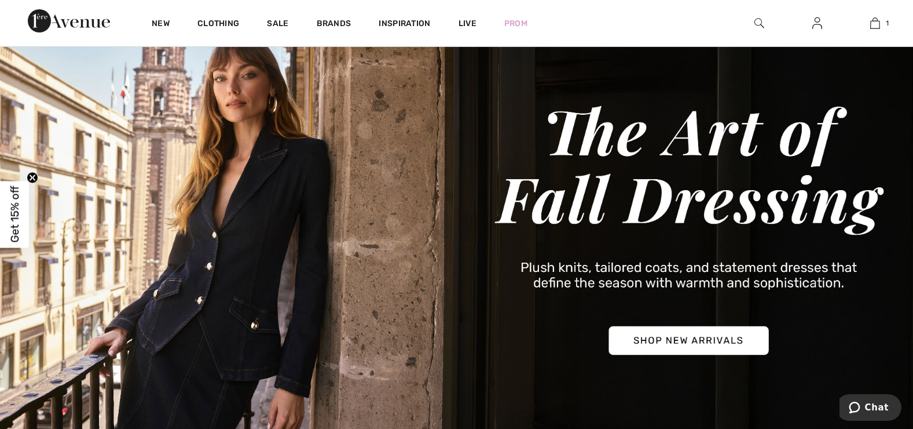
scroll to position [96, 0]
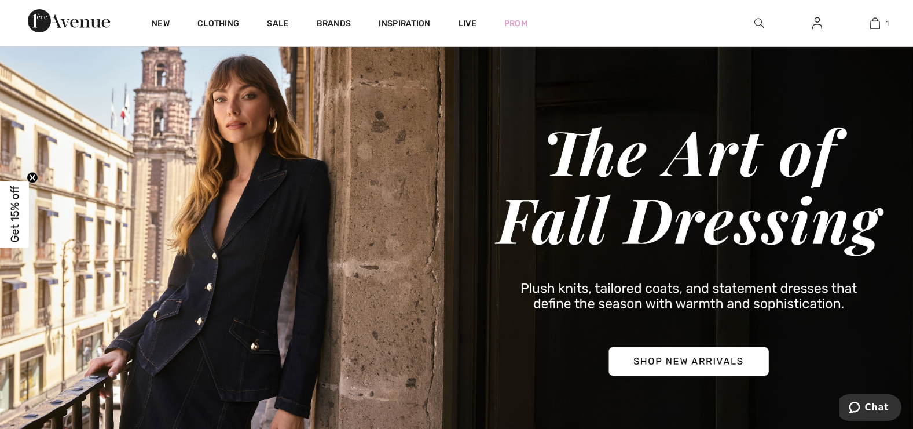
click at [689, 364] on img at bounding box center [456, 250] width 913 height 438
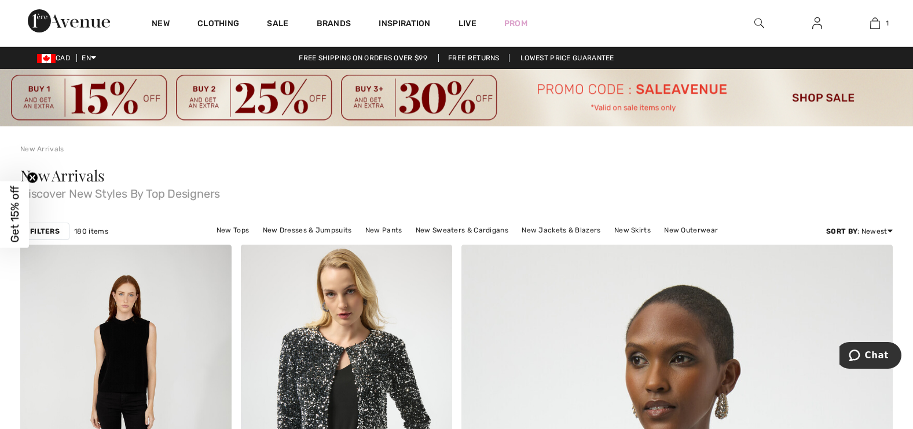
click at [762, 21] on img at bounding box center [760, 23] width 10 height 14
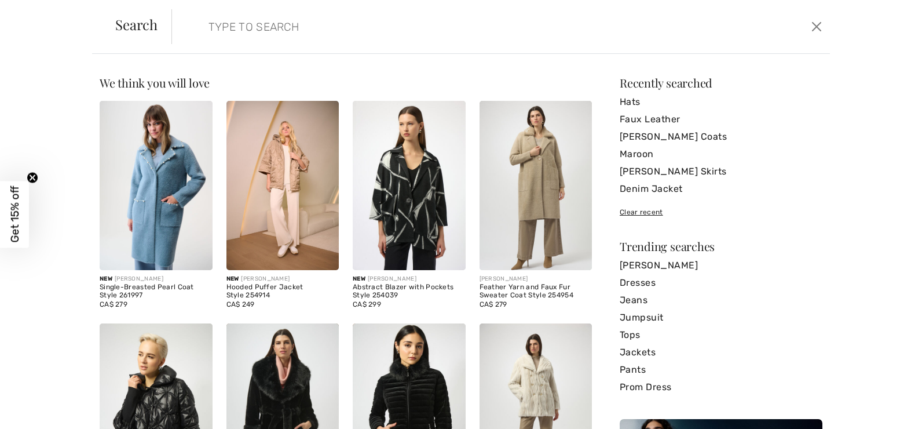
click at [294, 25] on input "search" at bounding box center [428, 26] width 456 height 35
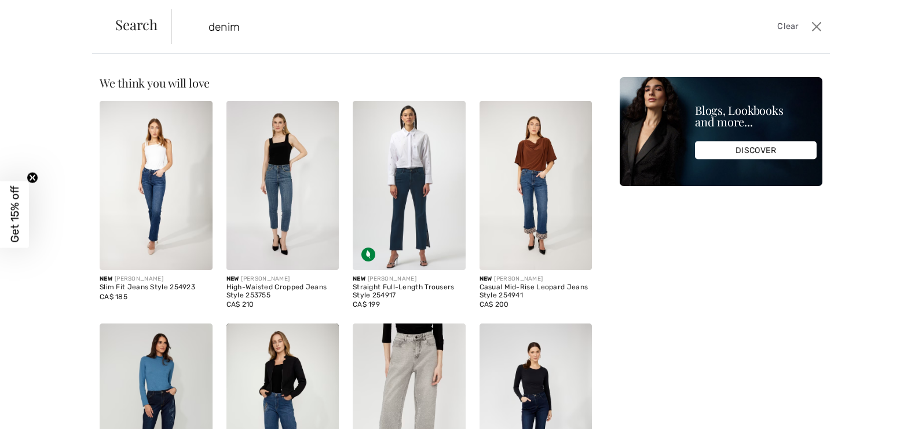
type input "denim"
click at [285, 24] on input "denim" at bounding box center [428, 26] width 456 height 35
click at [814, 25] on button "Close" at bounding box center [816, 26] width 17 height 19
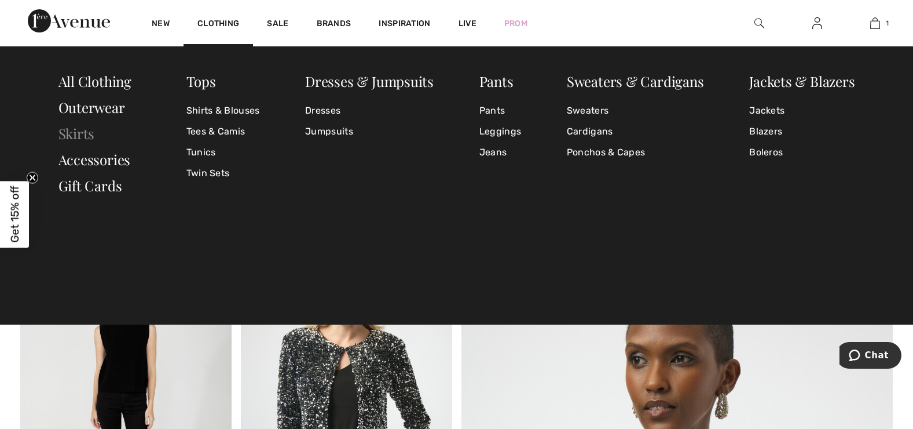
click at [93, 129] on link "Skirts" at bounding box center [76, 133] width 36 height 19
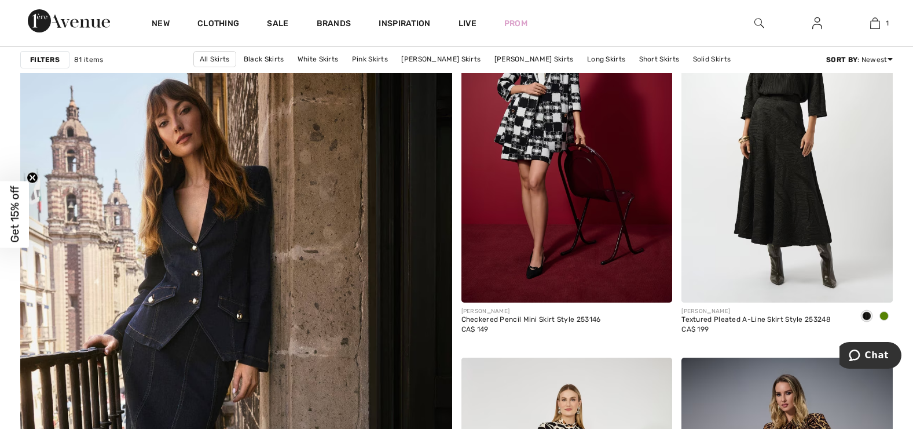
scroll to position [3283, 0]
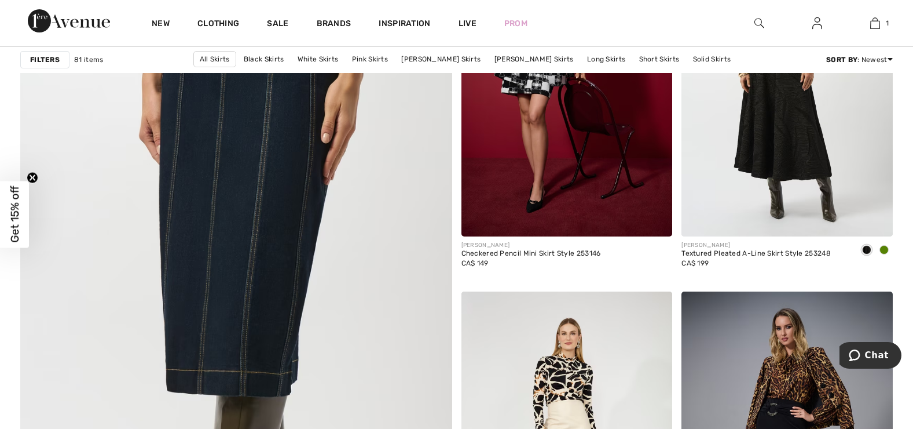
click at [255, 155] on img at bounding box center [236, 308] width 518 height 777
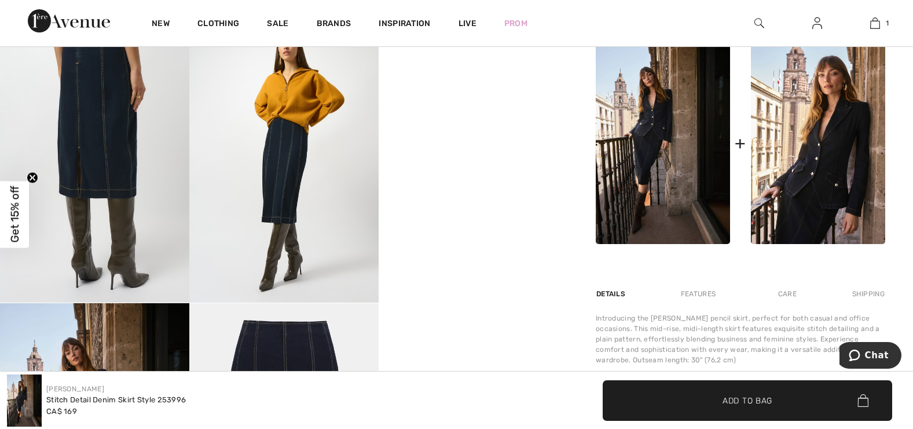
scroll to position [469, 0]
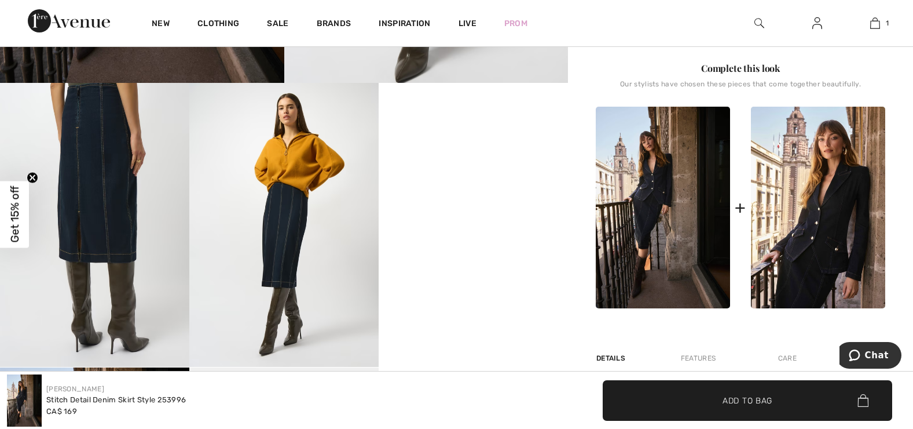
click at [125, 236] on img at bounding box center [94, 225] width 189 height 284
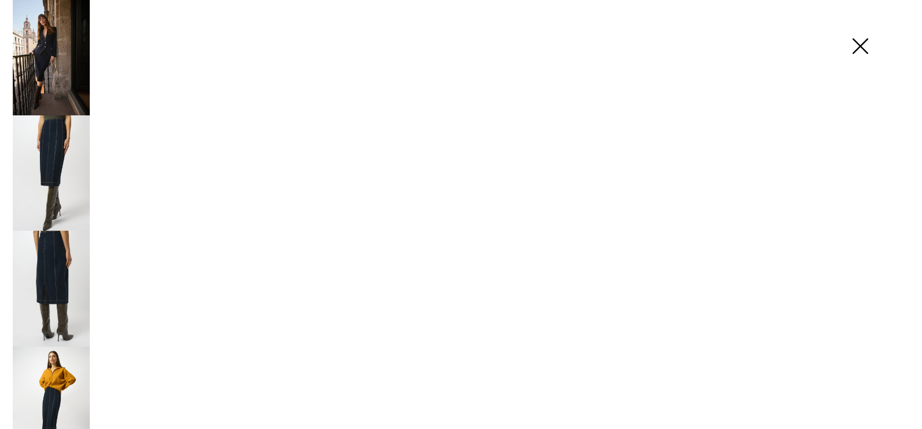
scroll to position [470, 0]
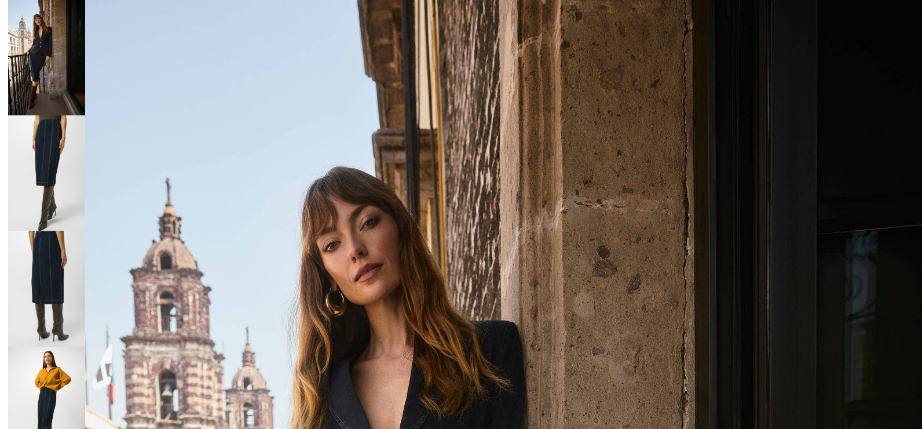
click at [55, 268] on img at bounding box center [46, 287] width 77 height 115
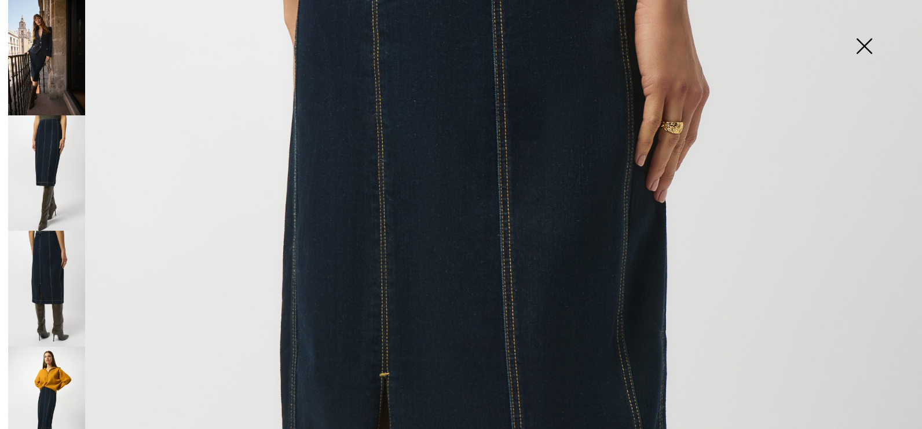
scroll to position [0, 0]
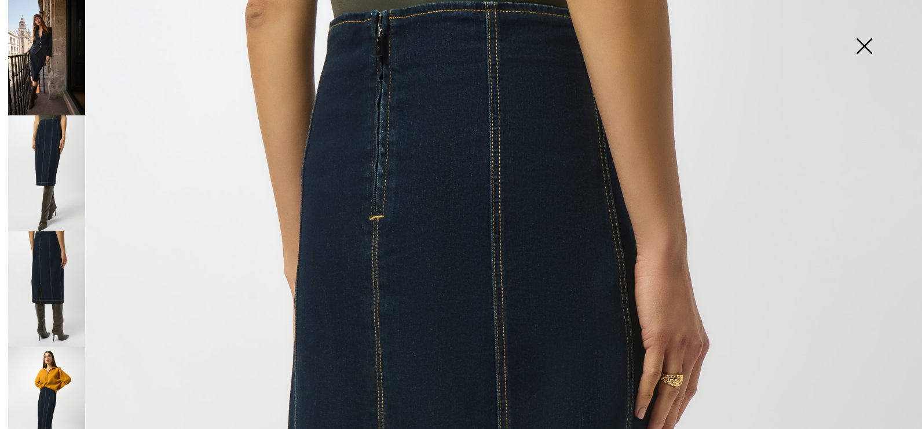
click at [41, 382] on img at bounding box center [46, 403] width 77 height 115
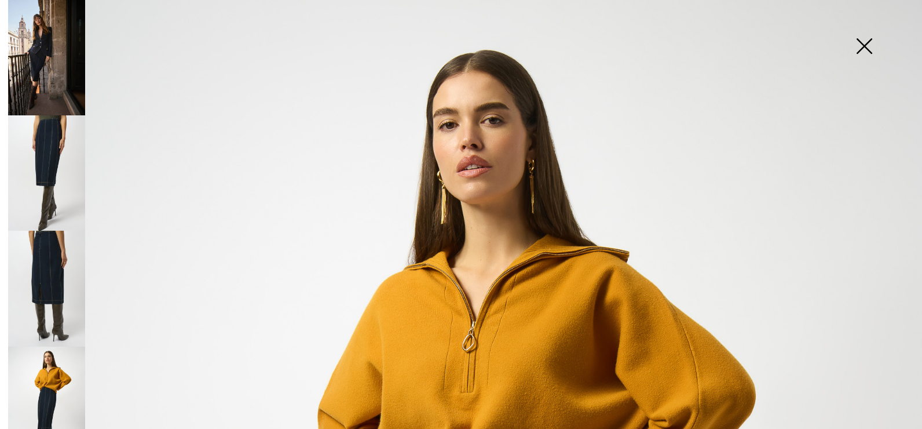
click at [864, 39] on img at bounding box center [864, 47] width 58 height 60
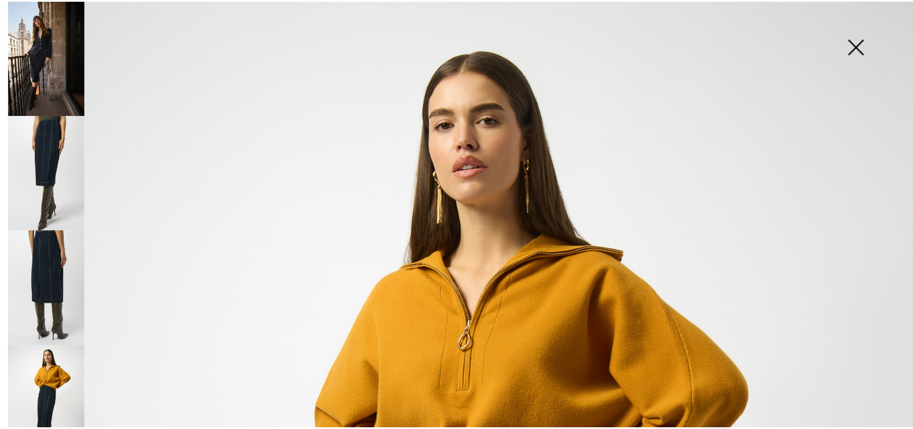
scroll to position [469, 0]
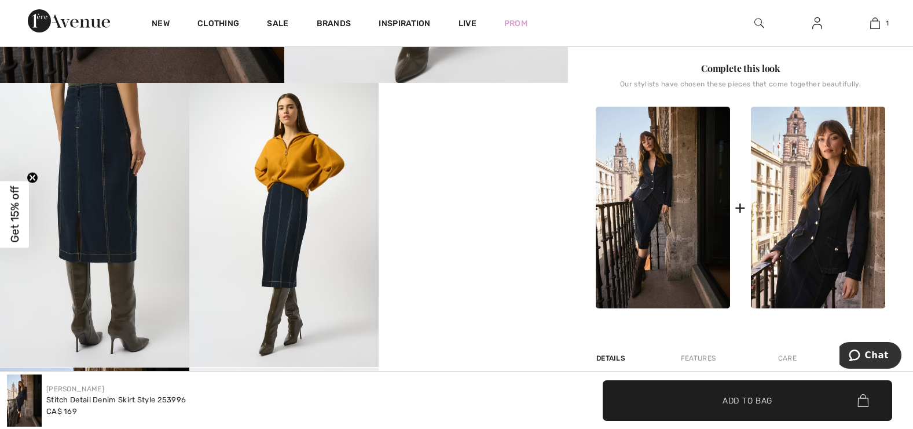
click at [664, 217] on img at bounding box center [663, 208] width 134 height 202
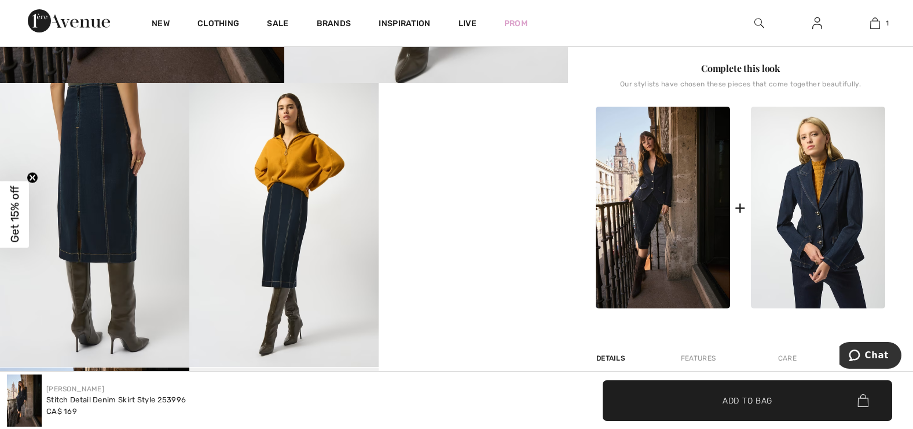
click at [851, 205] on img at bounding box center [818, 208] width 134 height 202
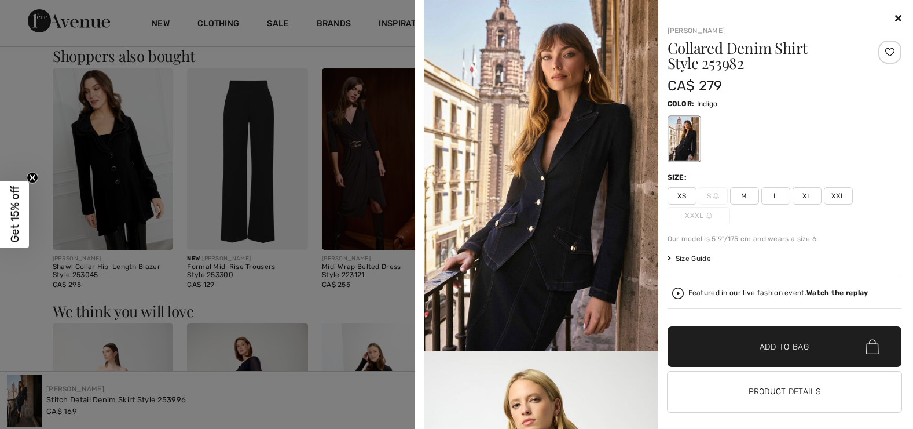
scroll to position [1013, 0]
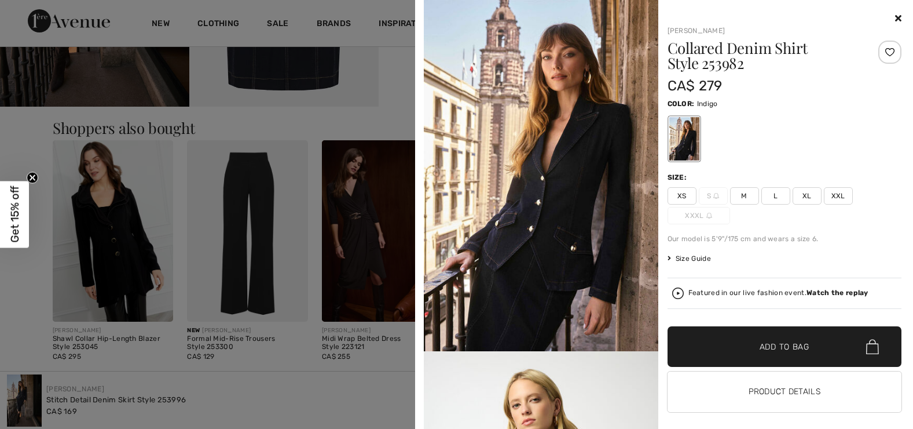
click at [895, 14] on icon at bounding box center [898, 17] width 6 height 9
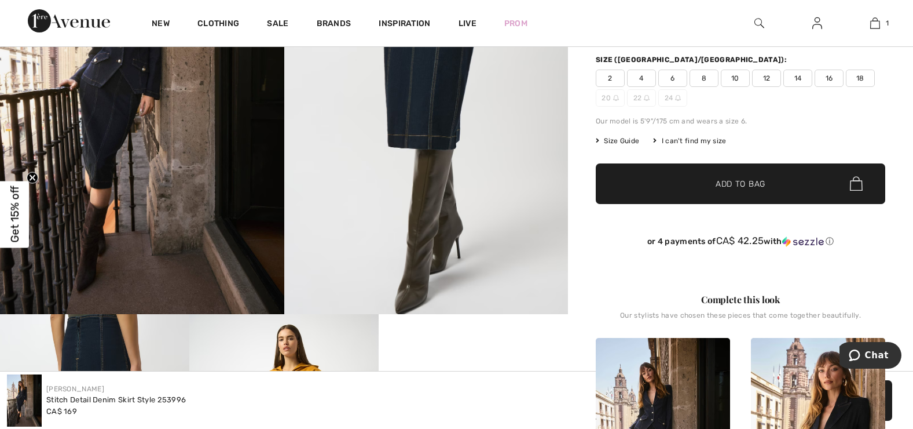
scroll to position [0, 0]
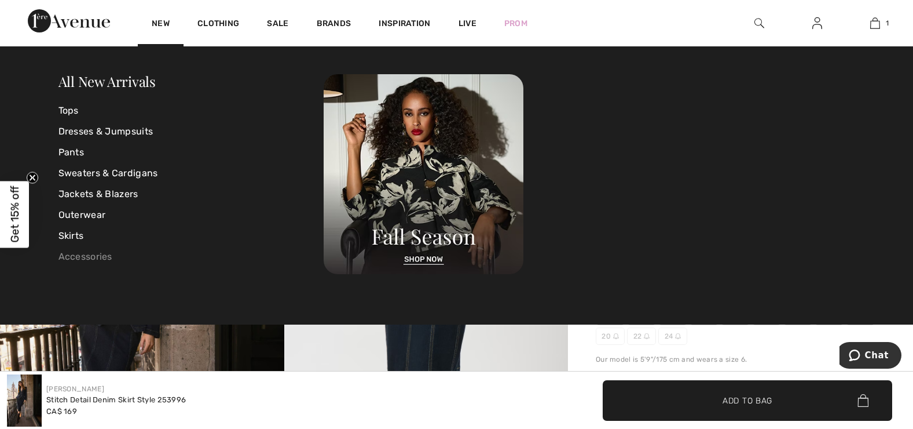
click at [96, 258] on link "Accessories" at bounding box center [191, 256] width 266 height 21
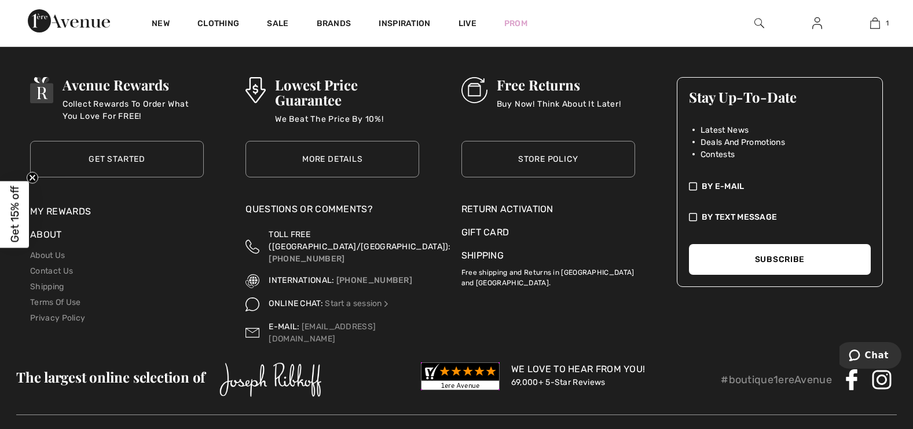
scroll to position [573, 0]
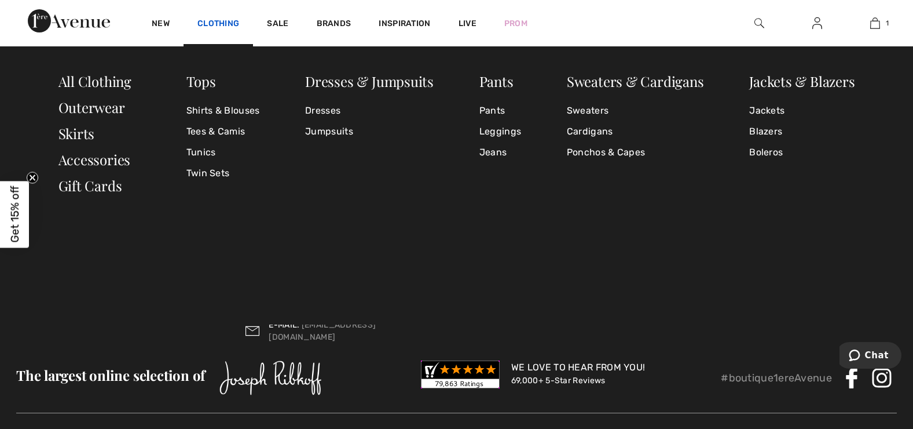
click at [228, 23] on link "Clothing" at bounding box center [218, 25] width 42 height 12
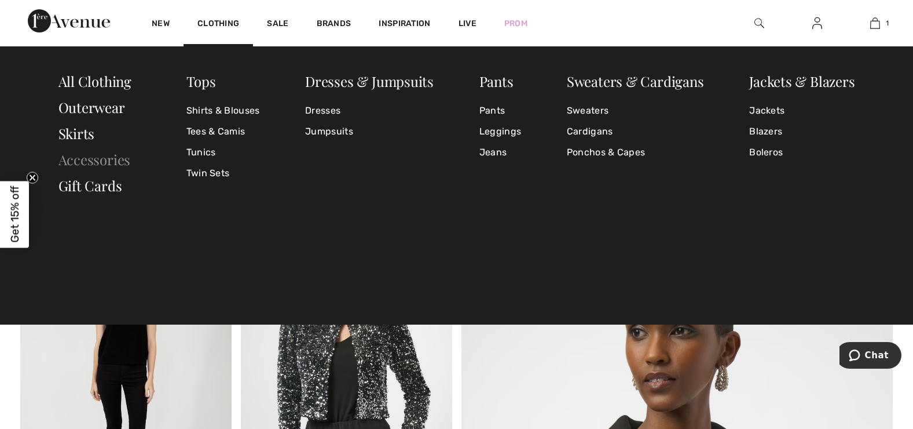
click at [108, 165] on link "Accessories" at bounding box center [94, 159] width 72 height 19
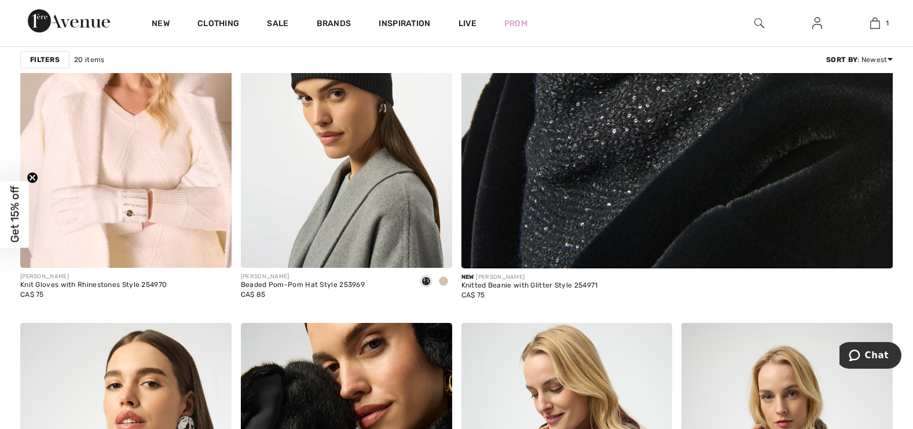
scroll to position [585, 0]
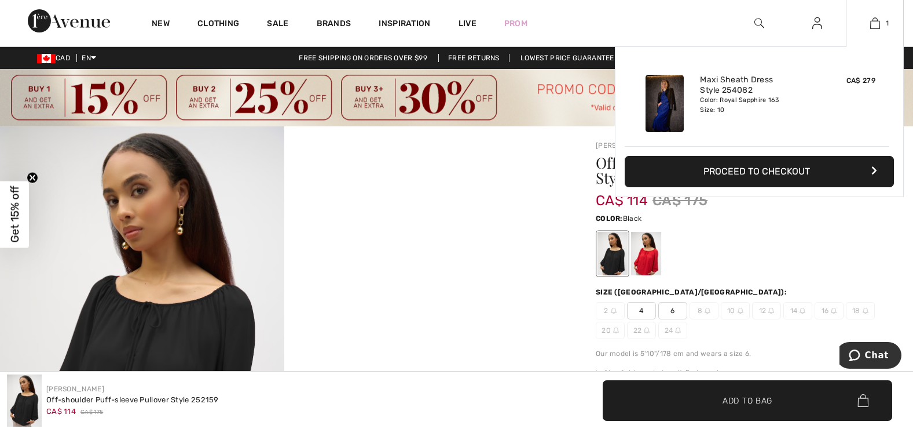
click at [674, 98] on img at bounding box center [665, 103] width 38 height 57
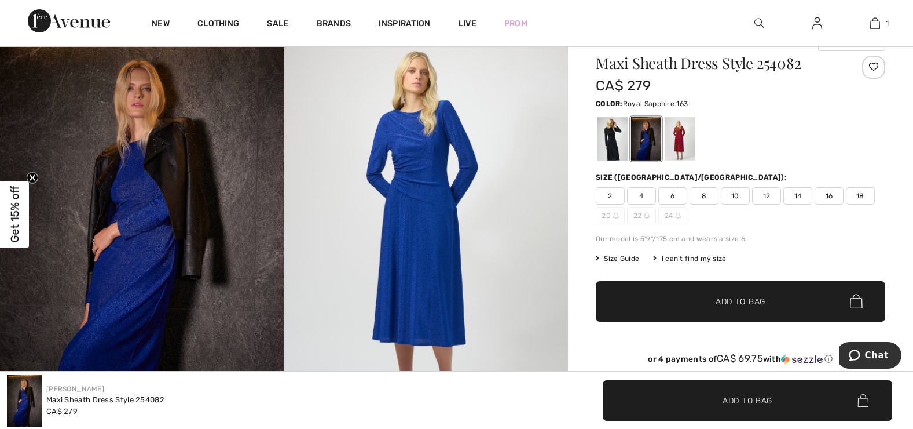
scroll to position [102, 0]
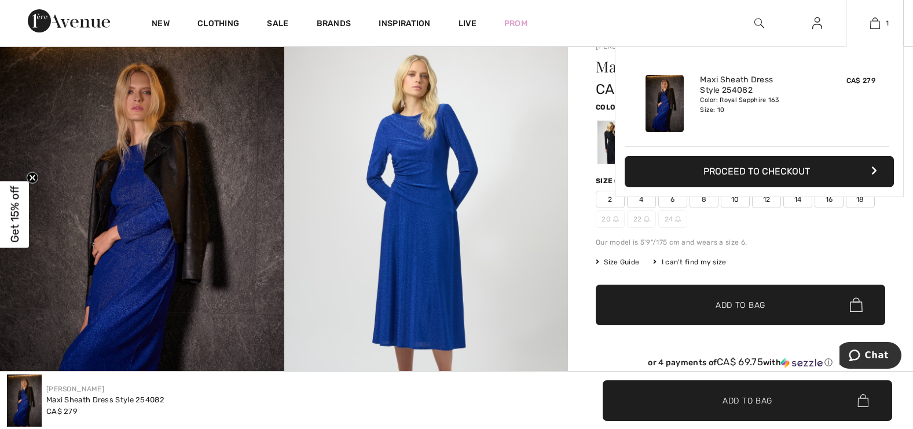
click at [797, 169] on button "Proceed to Checkout" at bounding box center [759, 171] width 269 height 31
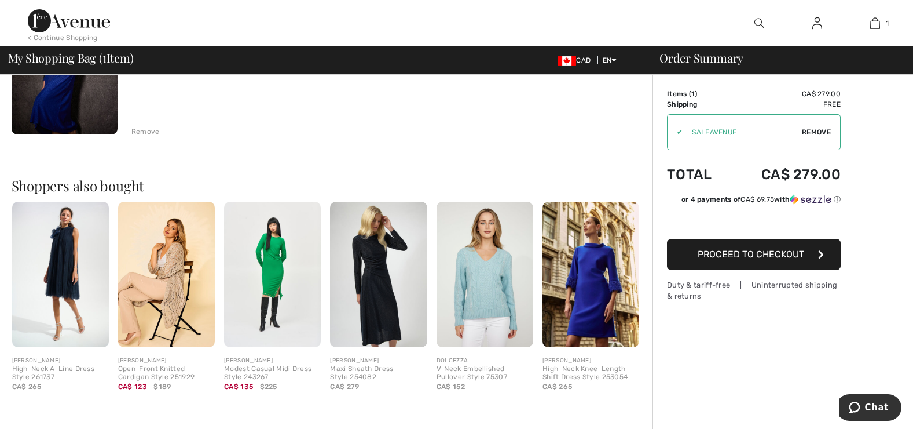
scroll to position [204, 0]
